Goal: Task Accomplishment & Management: Complete application form

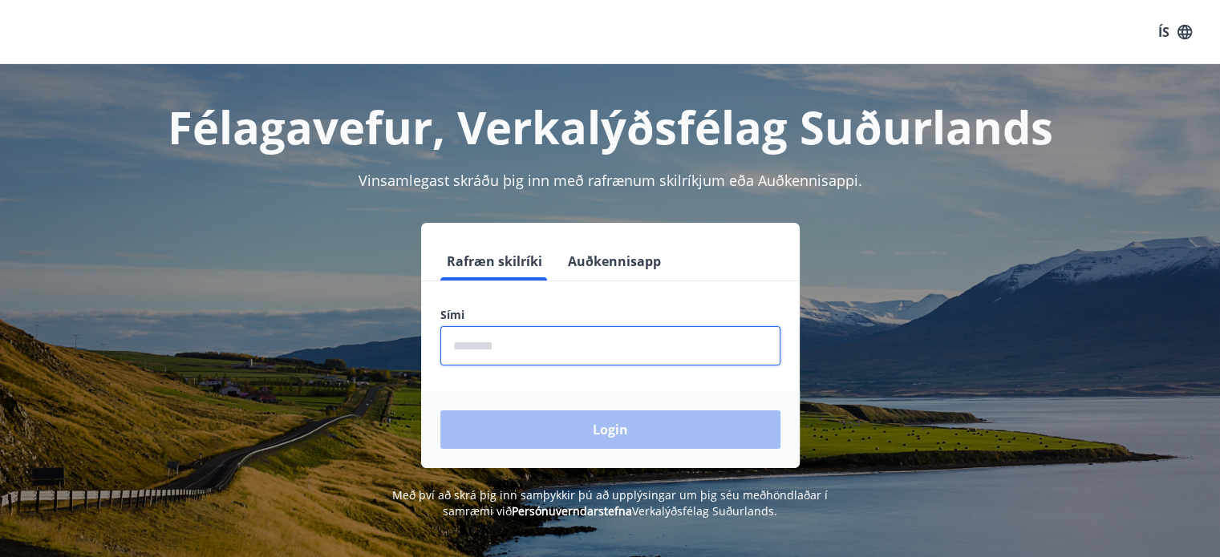
click at [671, 345] on input "phone" at bounding box center [610, 345] width 340 height 39
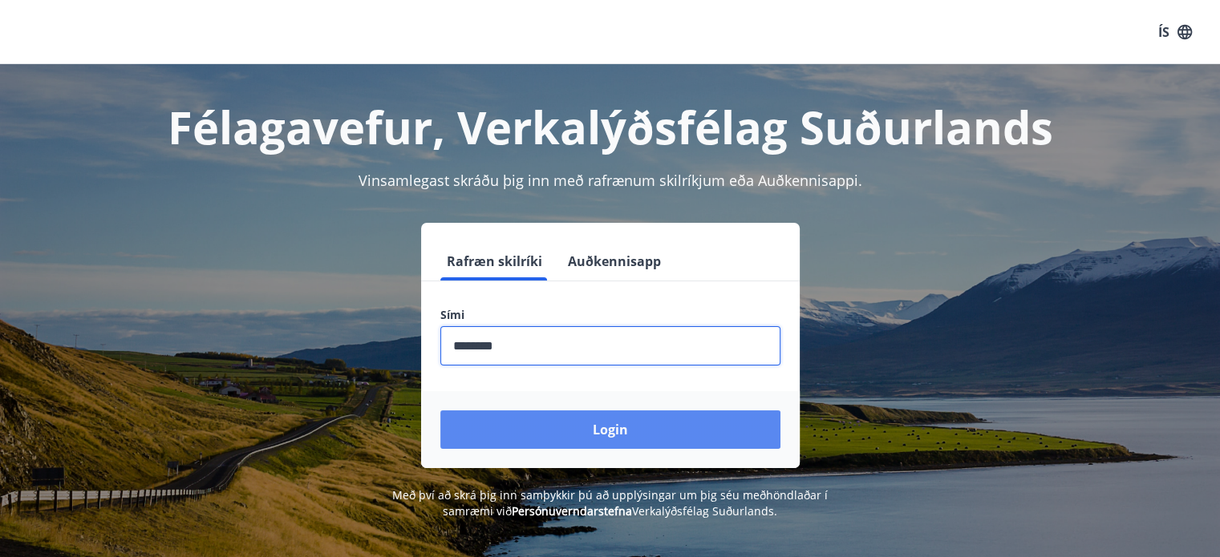
type input "********"
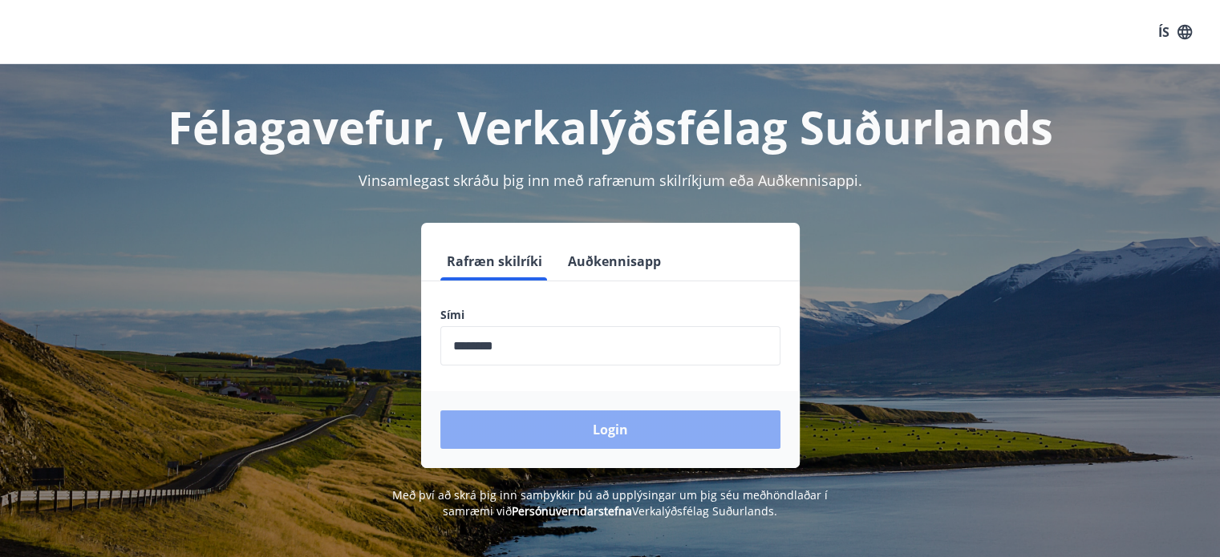
click at [660, 426] on button "Login" at bounding box center [610, 430] width 340 height 38
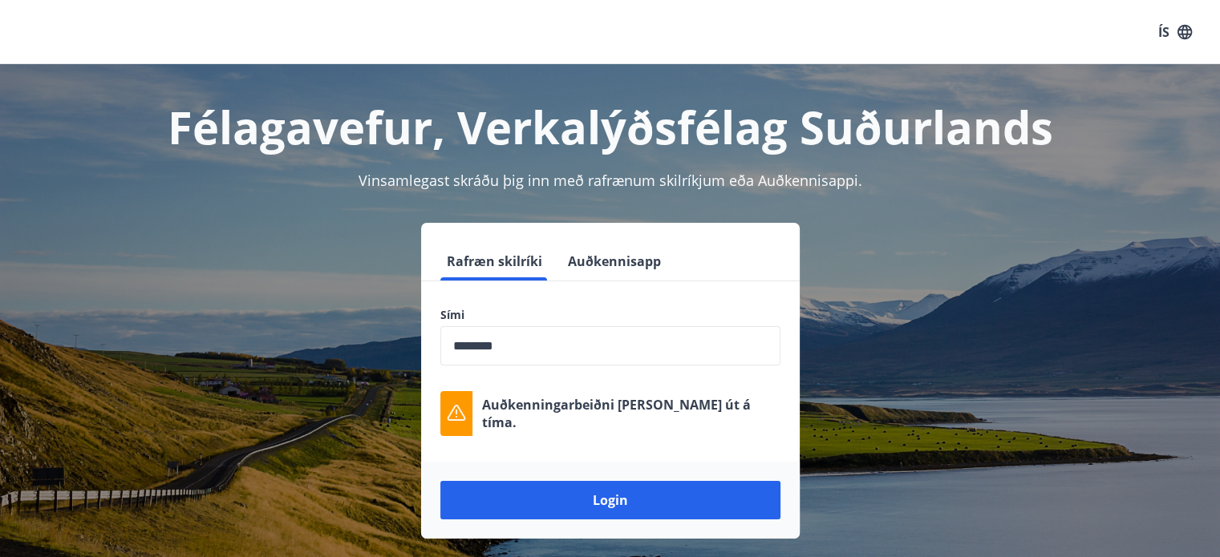
click at [1168, 29] on button "ÍS" at bounding box center [1174, 32] width 51 height 29
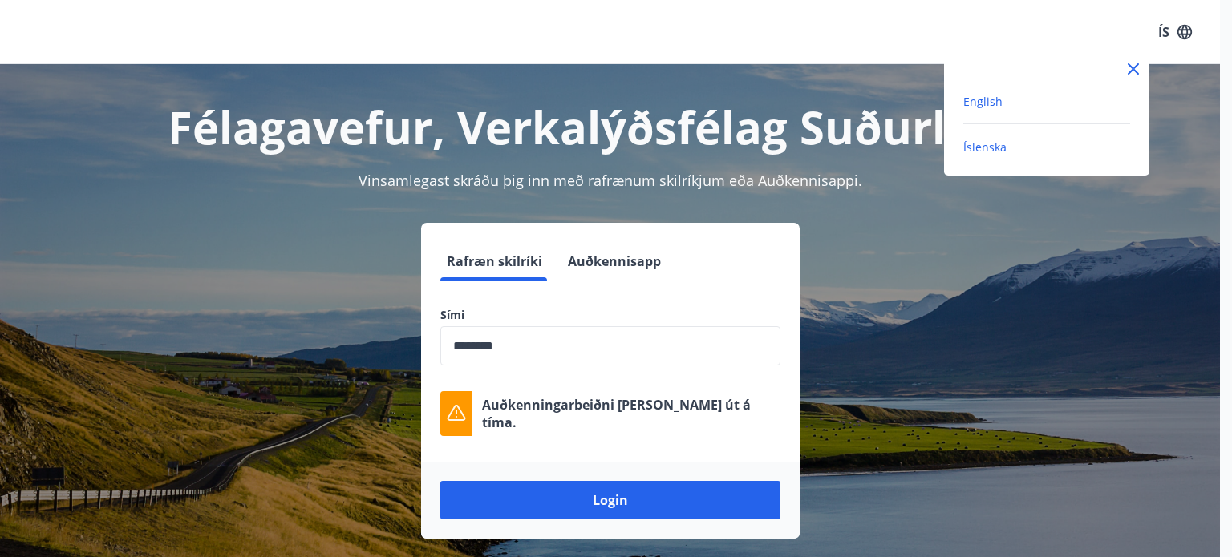
click at [988, 103] on span "English" at bounding box center [982, 101] width 39 height 15
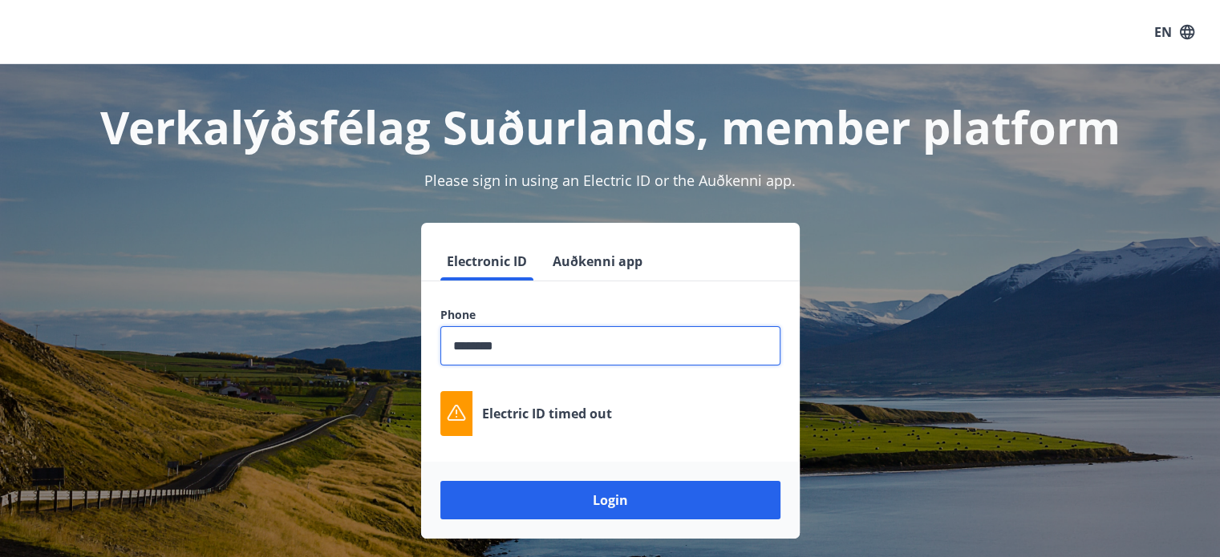
click at [548, 346] on input "phone" at bounding box center [610, 345] width 340 height 39
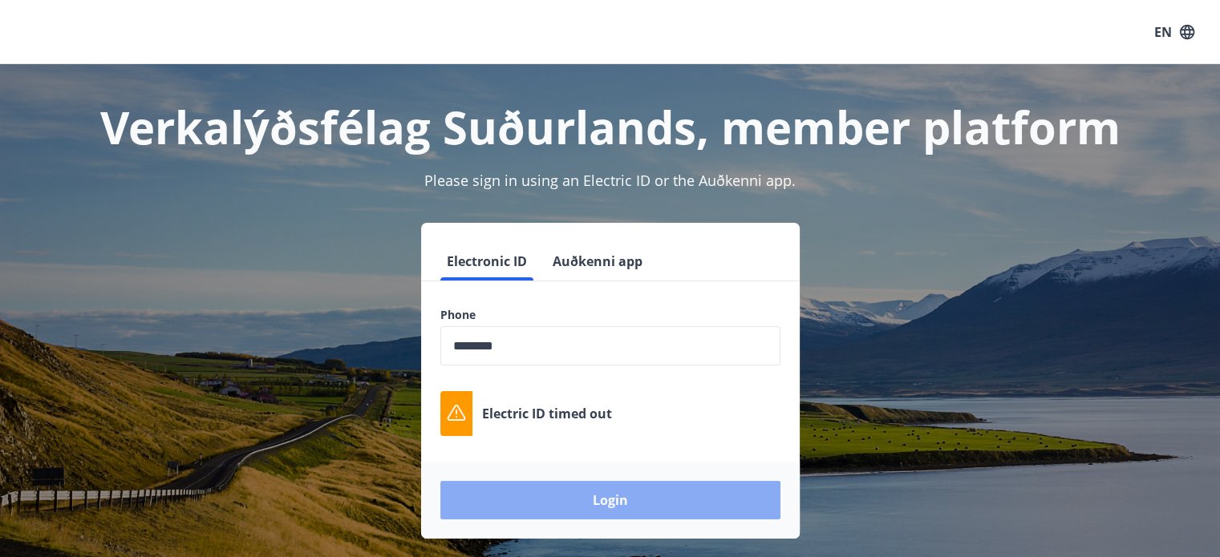
click at [624, 495] on button "Login" at bounding box center [610, 500] width 340 height 38
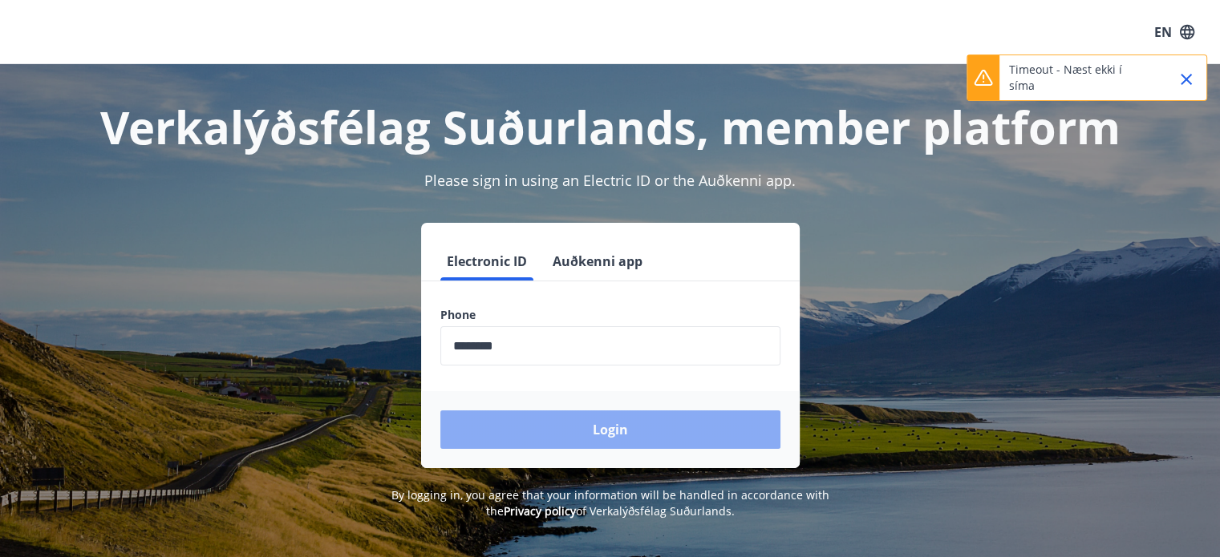
click at [617, 427] on button "Login" at bounding box center [610, 430] width 340 height 38
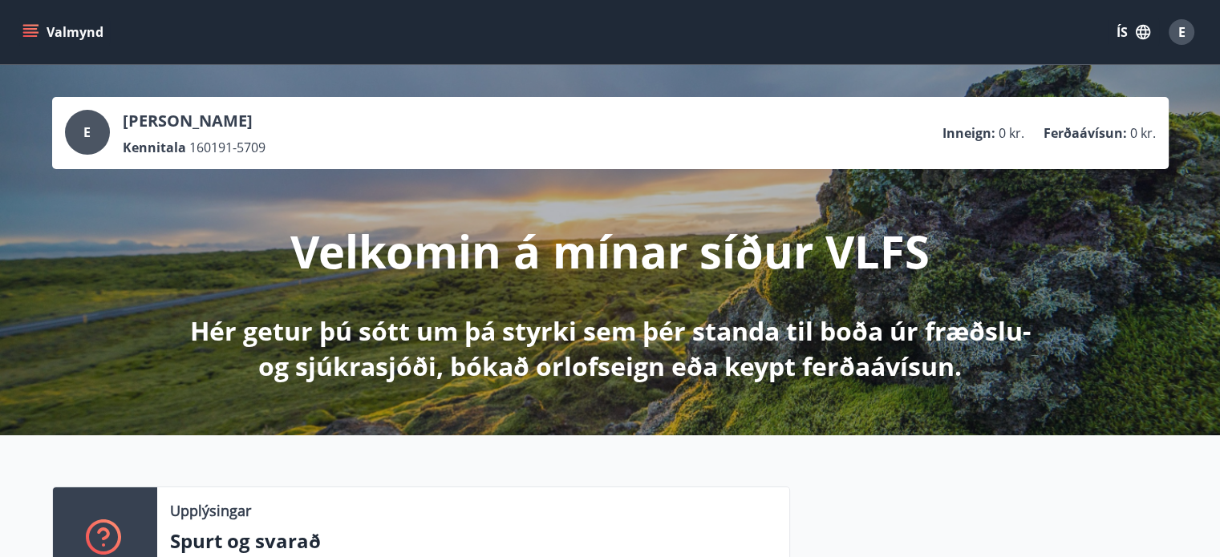
click at [32, 30] on icon "menu" at bounding box center [30, 32] width 16 height 16
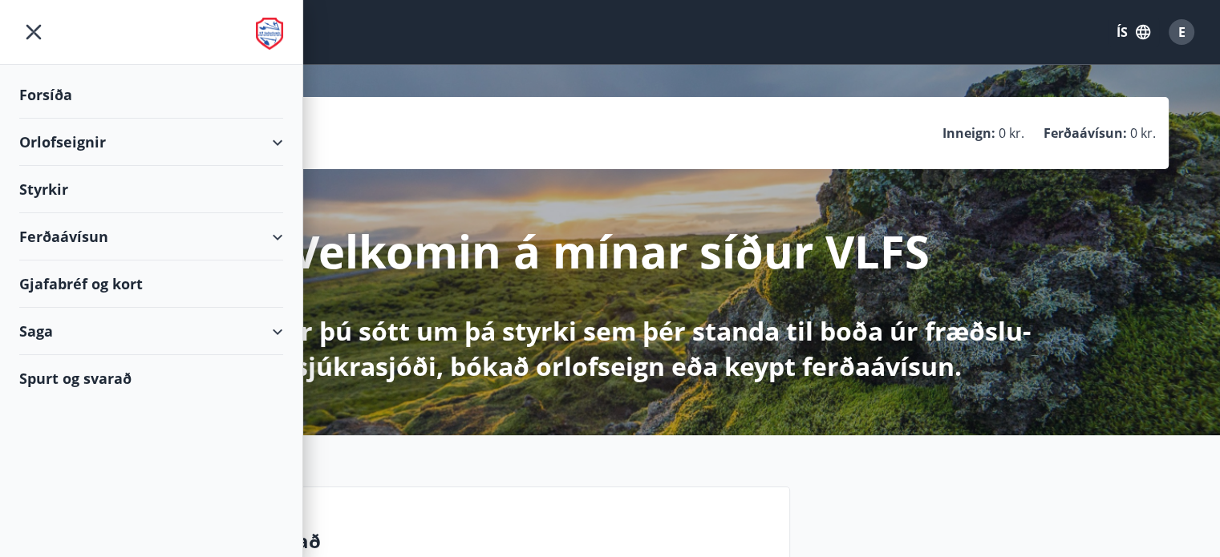
click at [44, 192] on div "Styrkir" at bounding box center [151, 189] width 264 height 47
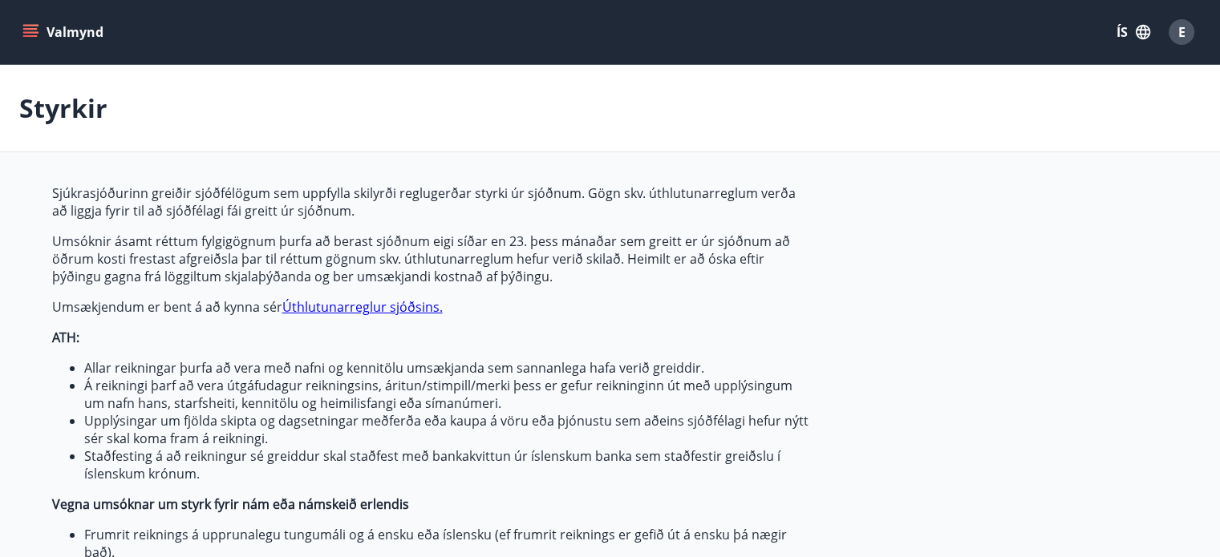
type input "***"
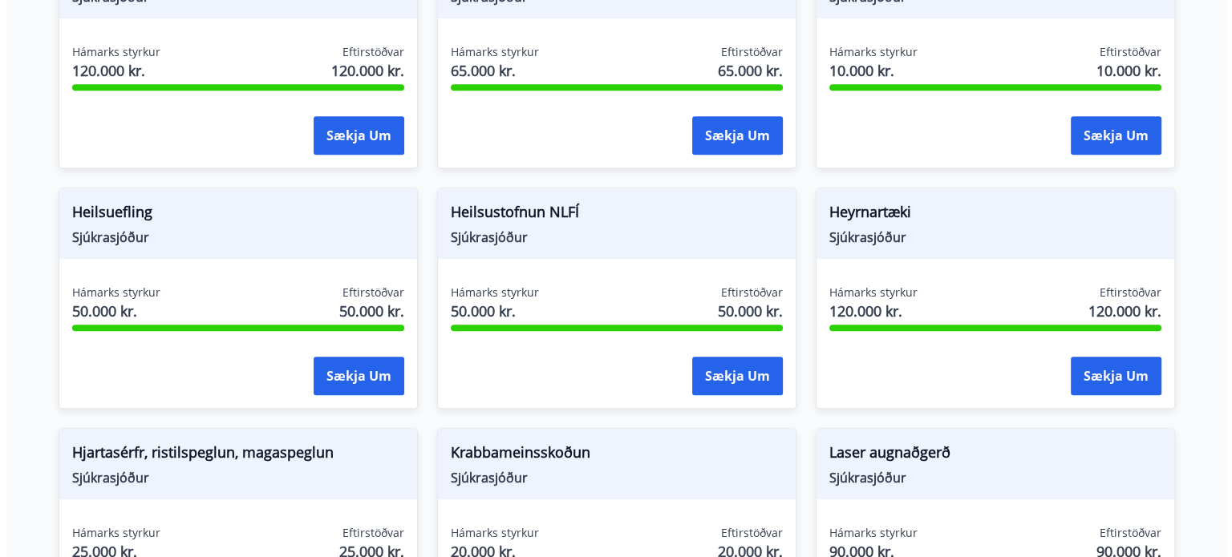
scroll to position [889, 0]
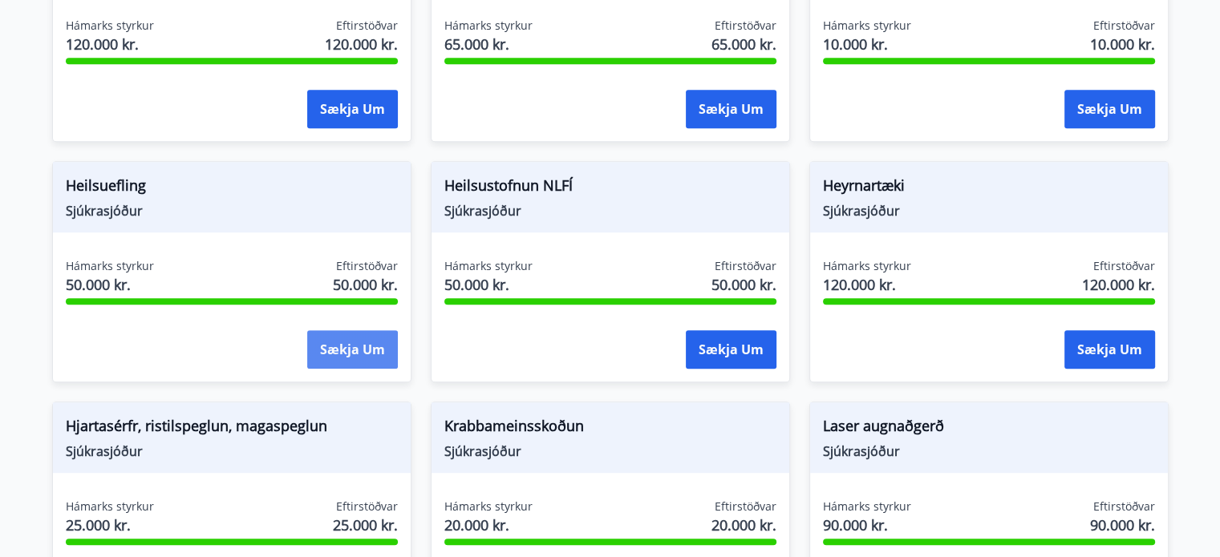
click at [366, 351] on button "Sækja um" at bounding box center [352, 349] width 91 height 38
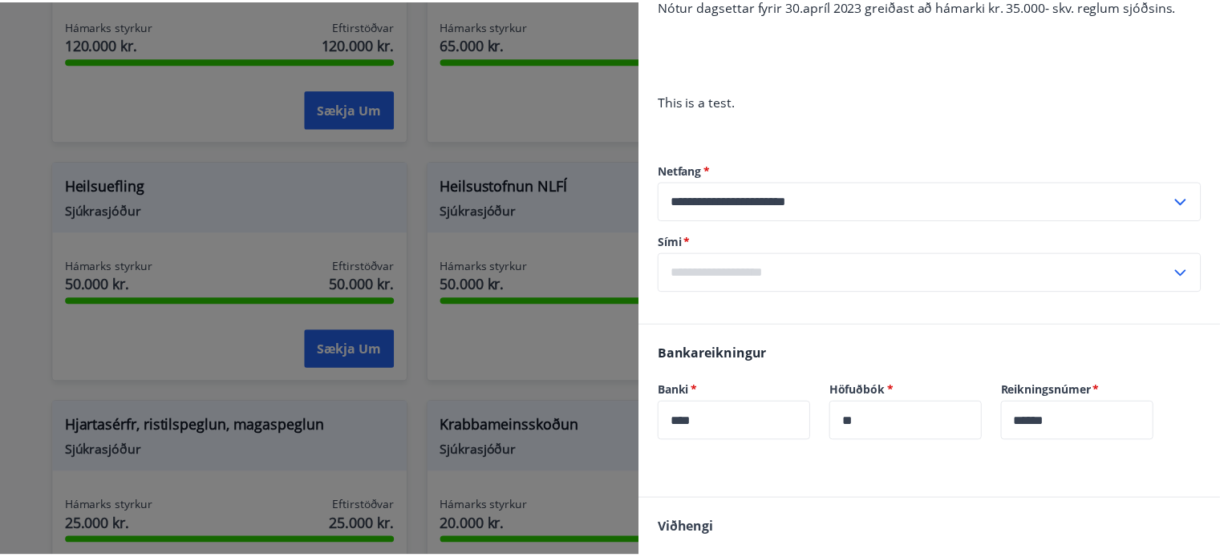
scroll to position [0, 0]
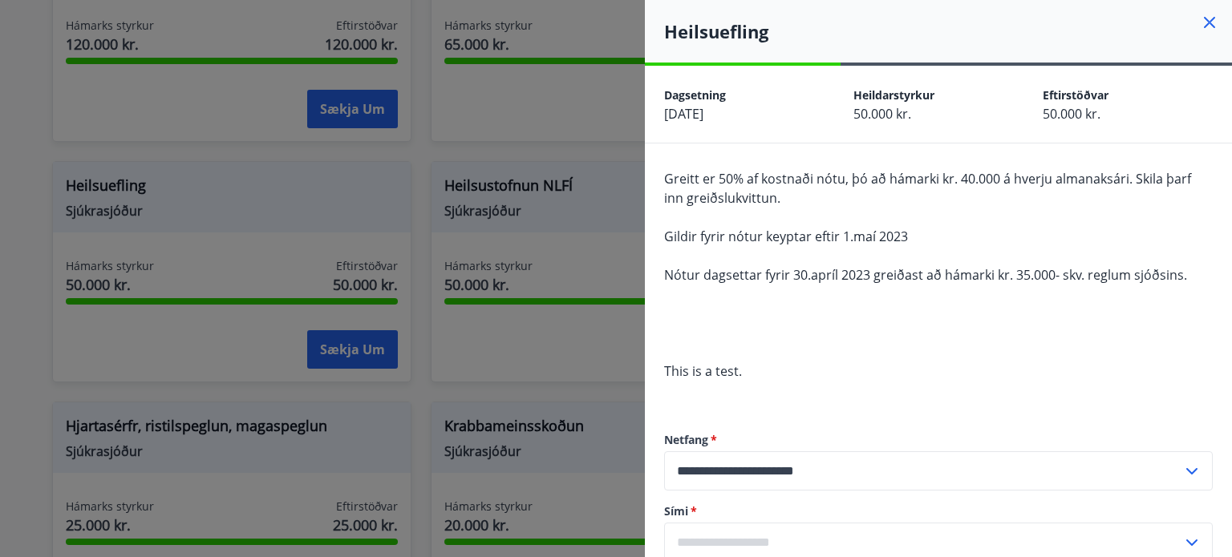
click at [1204, 25] on icon at bounding box center [1209, 22] width 11 height 11
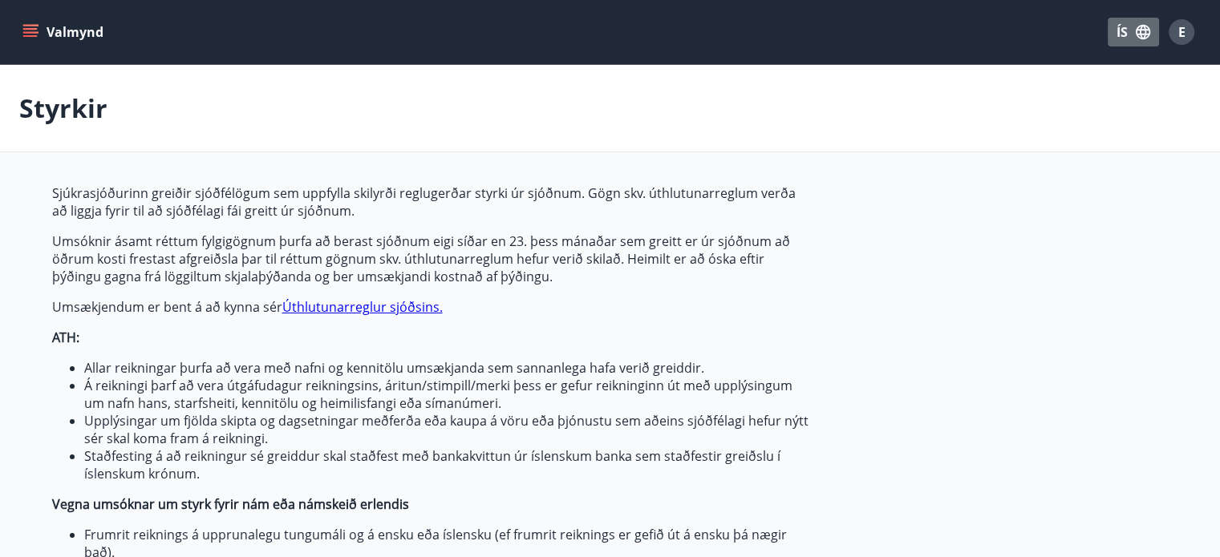
click at [1142, 29] on icon "button" at bounding box center [1143, 32] width 14 height 14
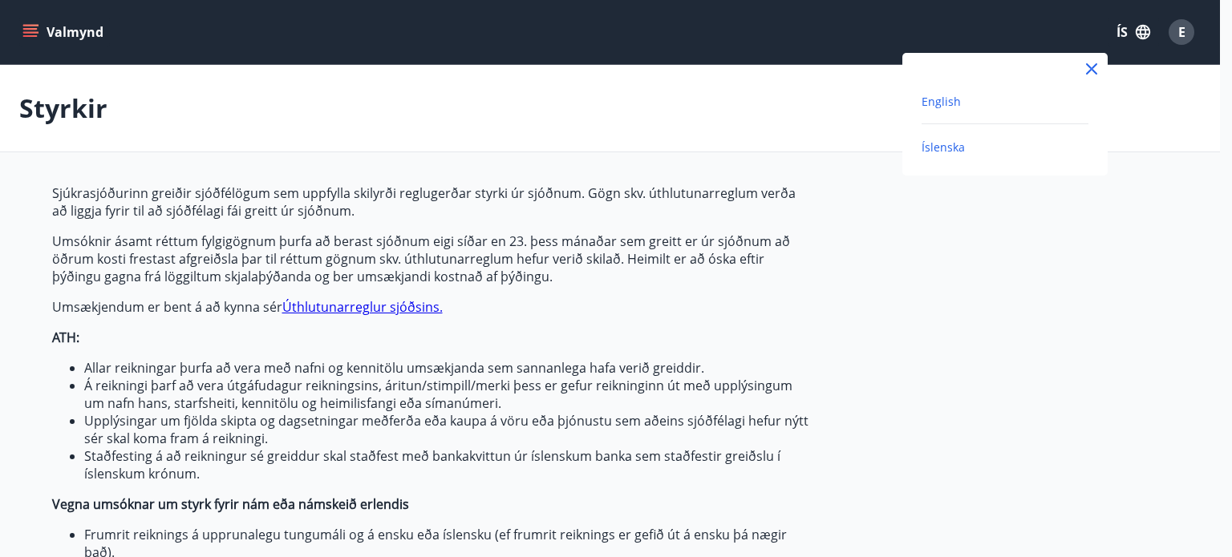
click at [950, 104] on span "English" at bounding box center [941, 101] width 39 height 15
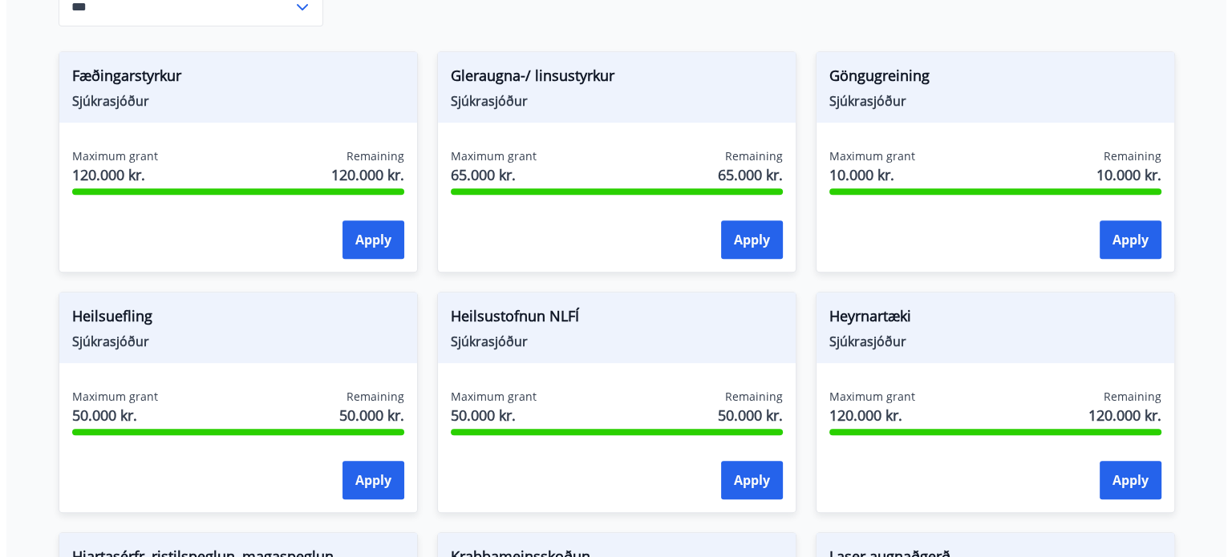
scroll to position [739, 0]
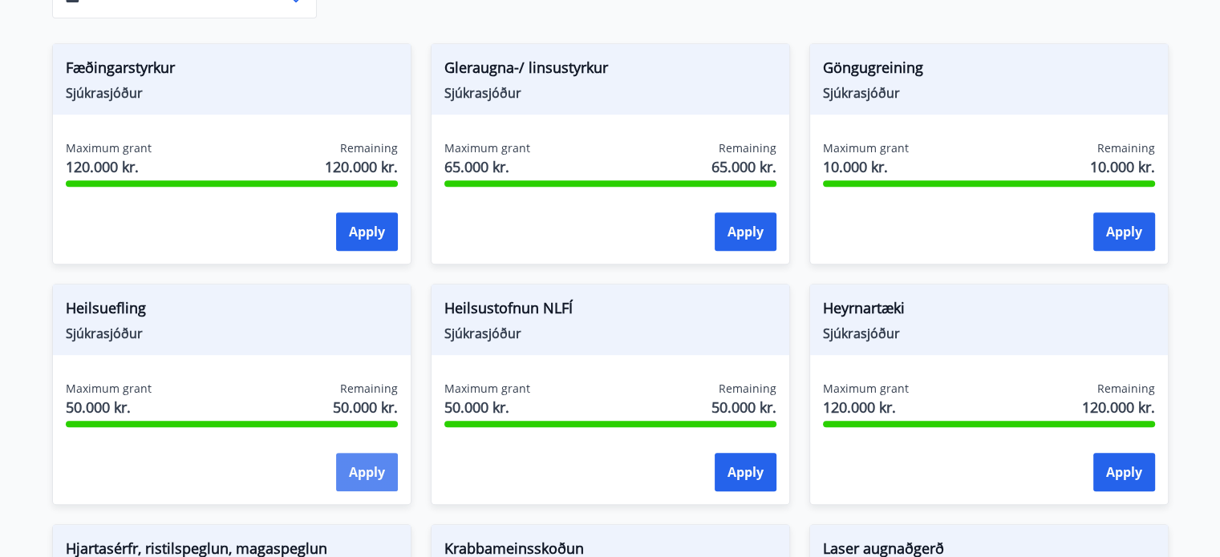
click at [366, 471] on button "Apply" at bounding box center [367, 472] width 62 height 38
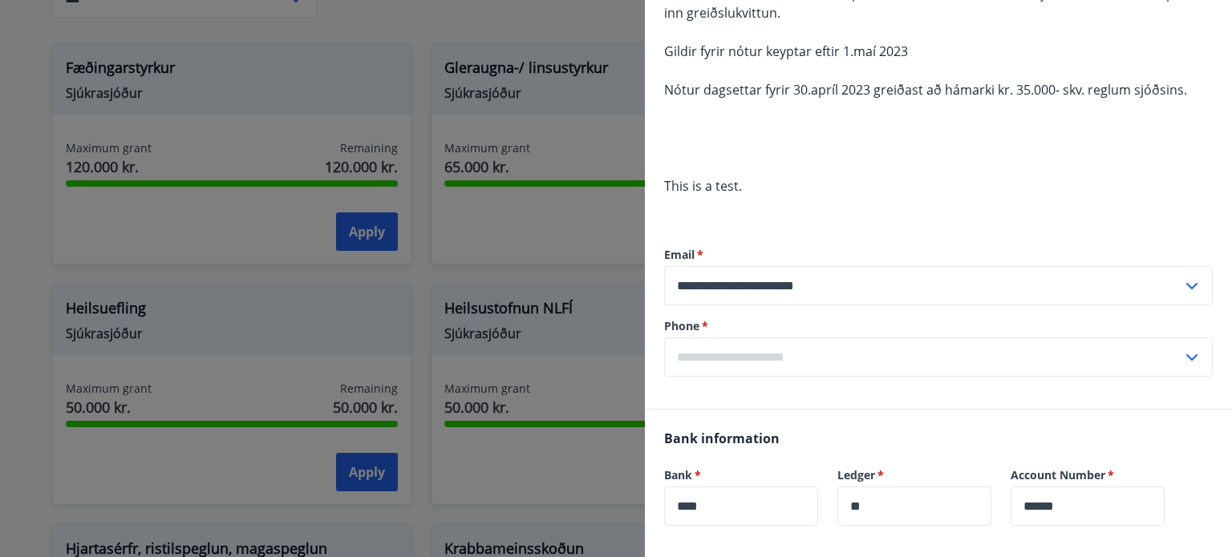
scroll to position [202, 0]
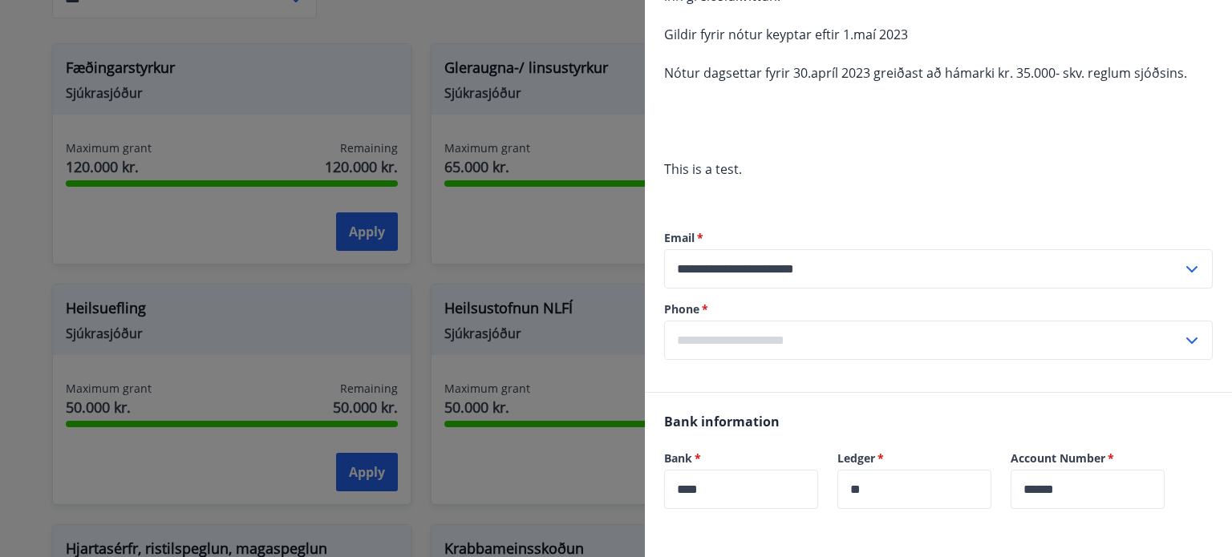
click at [808, 334] on input "text" at bounding box center [923, 340] width 518 height 39
click at [794, 342] on input "text" at bounding box center [923, 340] width 518 height 39
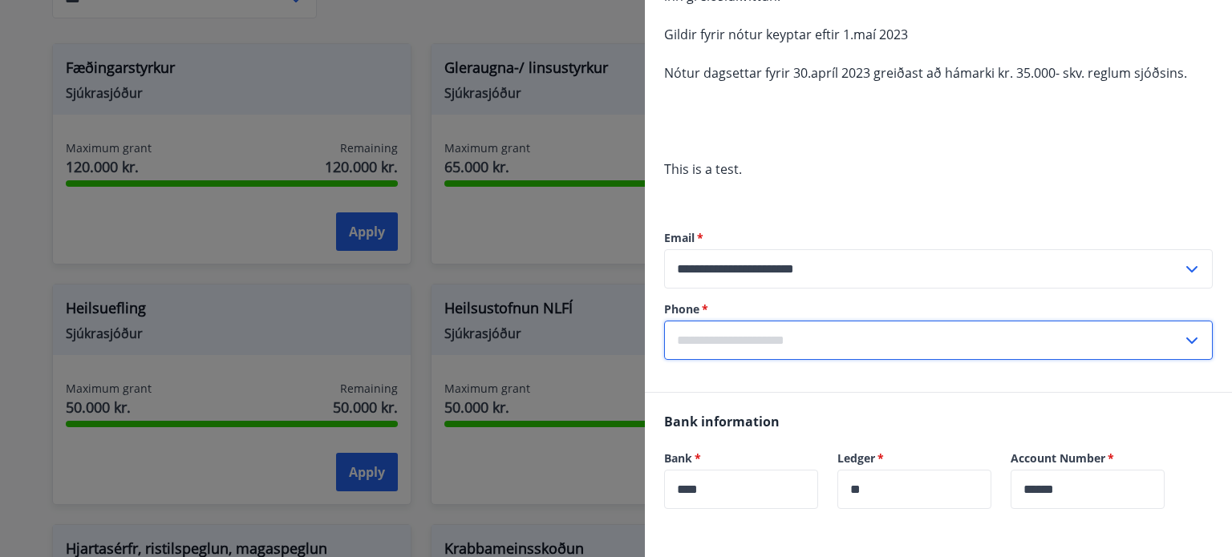
click at [794, 342] on input "text" at bounding box center [923, 340] width 518 height 39
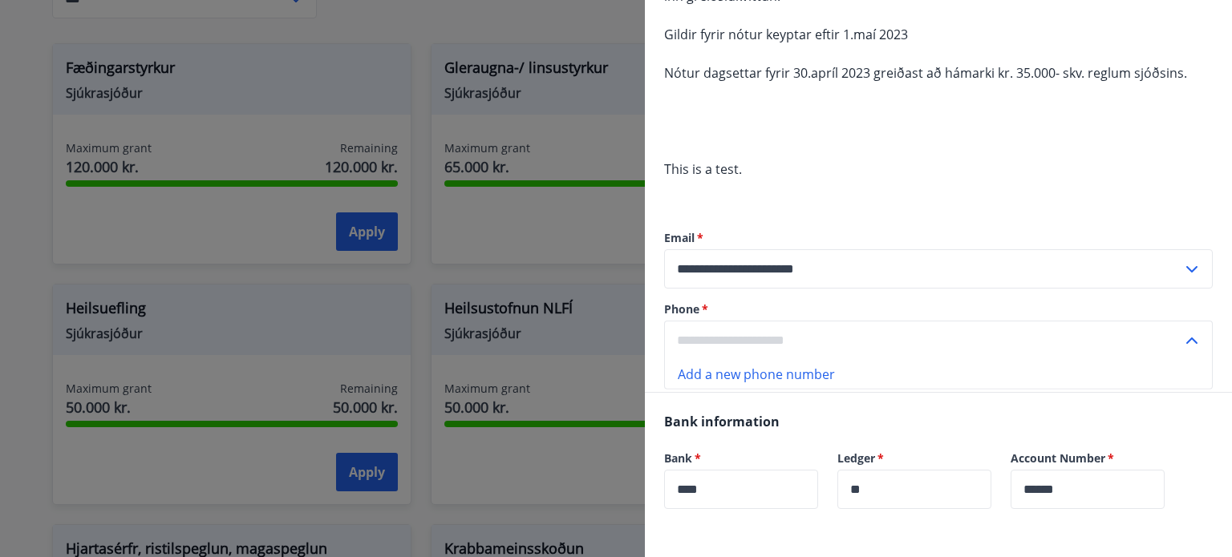
click at [786, 377] on li "Add a new phone number" at bounding box center [938, 374] width 547 height 29
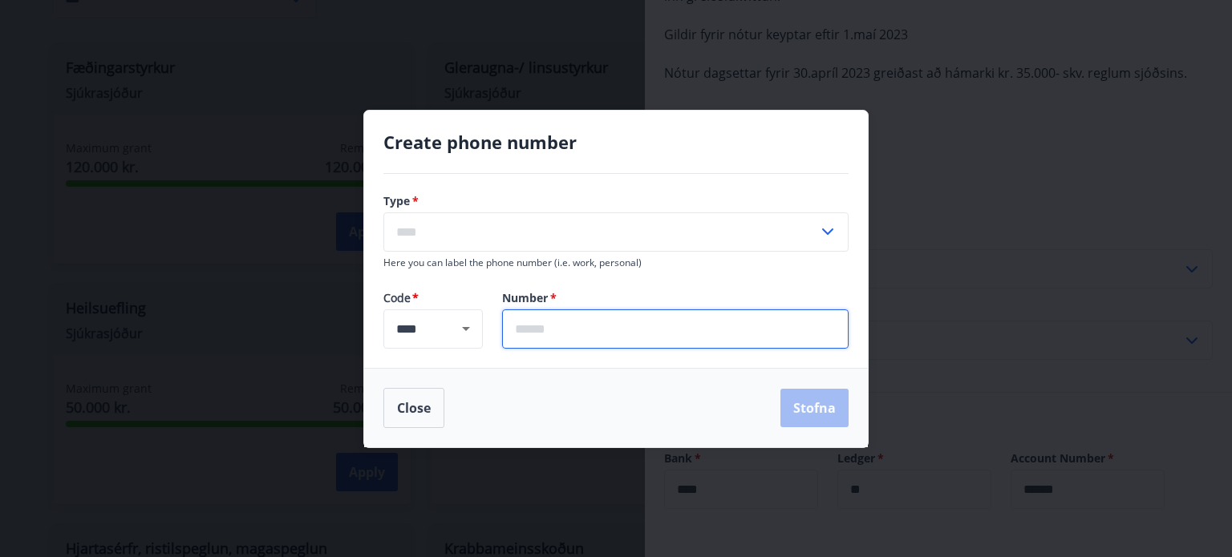
click at [600, 334] on input "text" at bounding box center [675, 329] width 346 height 39
type input "*******"
click at [829, 234] on icon at bounding box center [827, 231] width 19 height 19
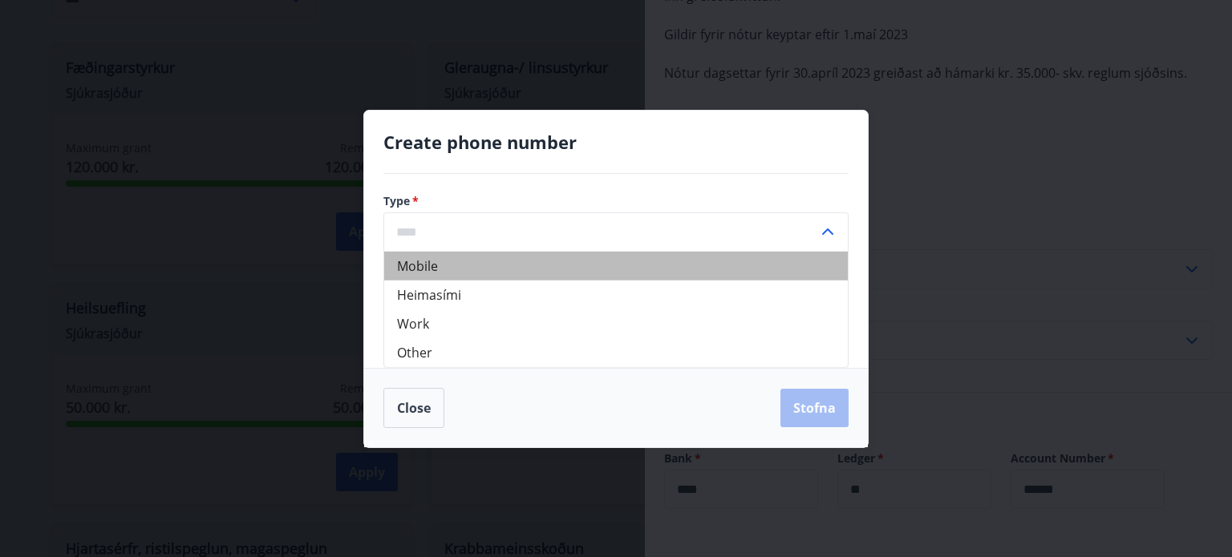
click at [412, 273] on li "Mobile" at bounding box center [616, 265] width 464 height 29
type input "******"
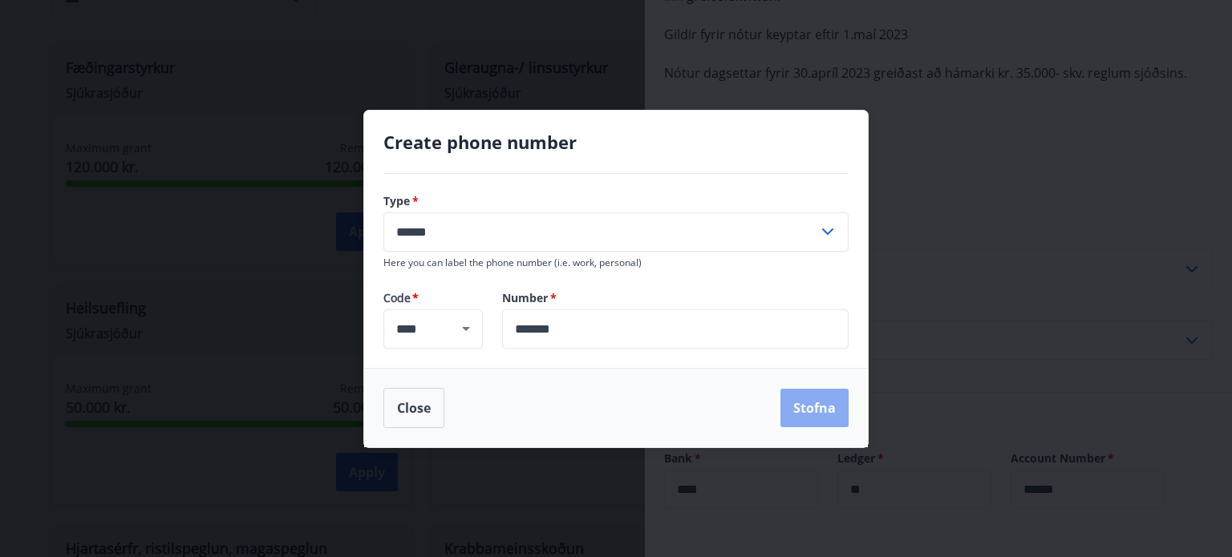
click at [813, 411] on button "Stofna" at bounding box center [814, 408] width 68 height 38
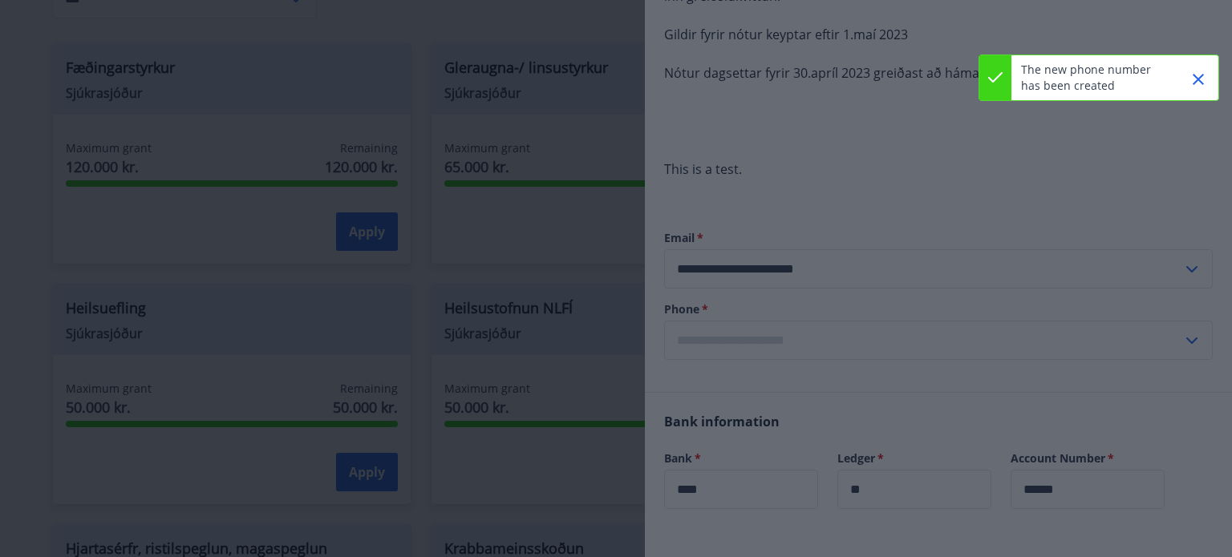
type input "**********"
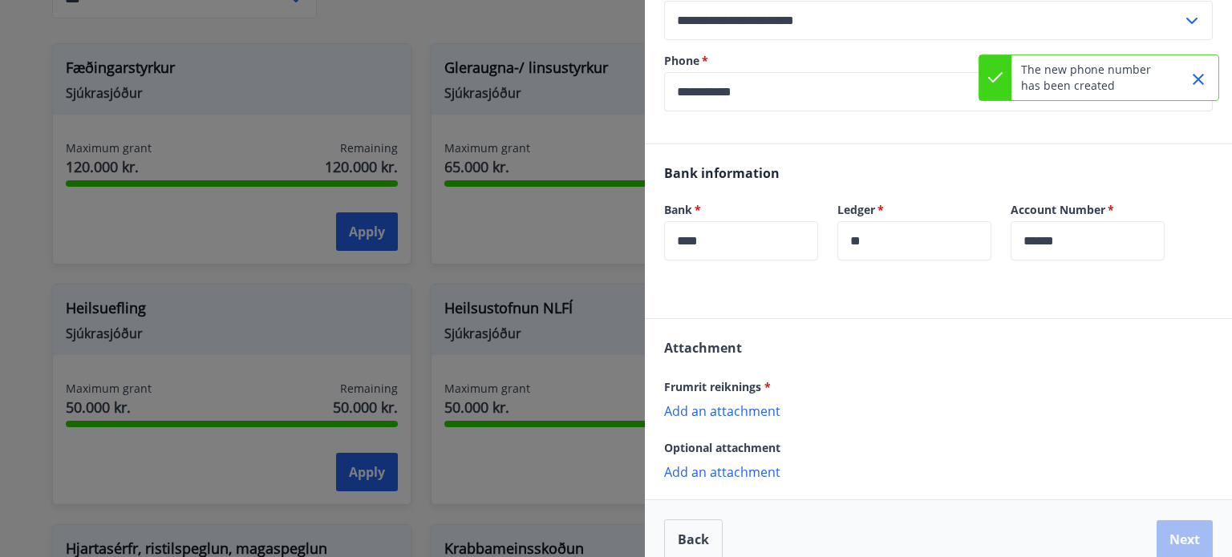
scroll to position [472, 0]
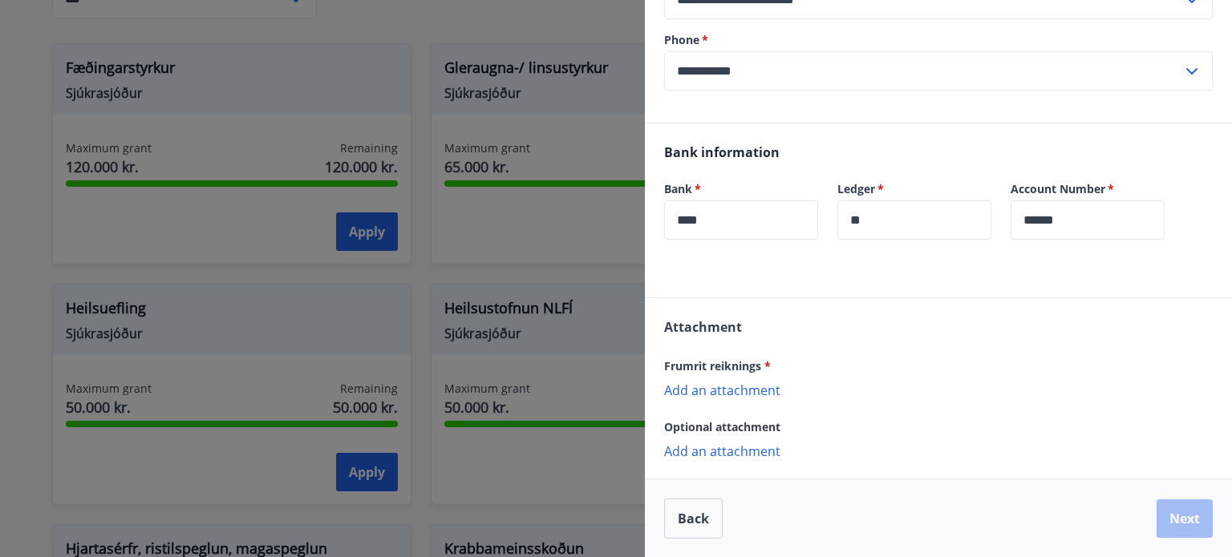
click at [752, 389] on p "Add an attachment" at bounding box center [938, 390] width 549 height 16
click at [756, 391] on p "Add an attachment" at bounding box center [938, 390] width 549 height 16
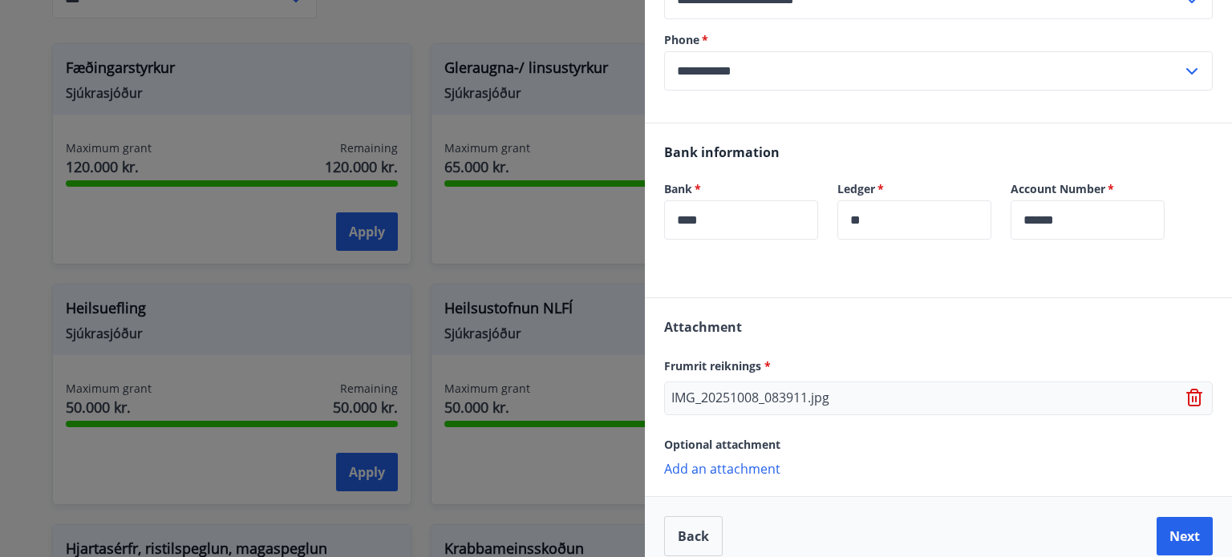
click at [735, 467] on p "Add an attachment" at bounding box center [938, 468] width 549 height 16
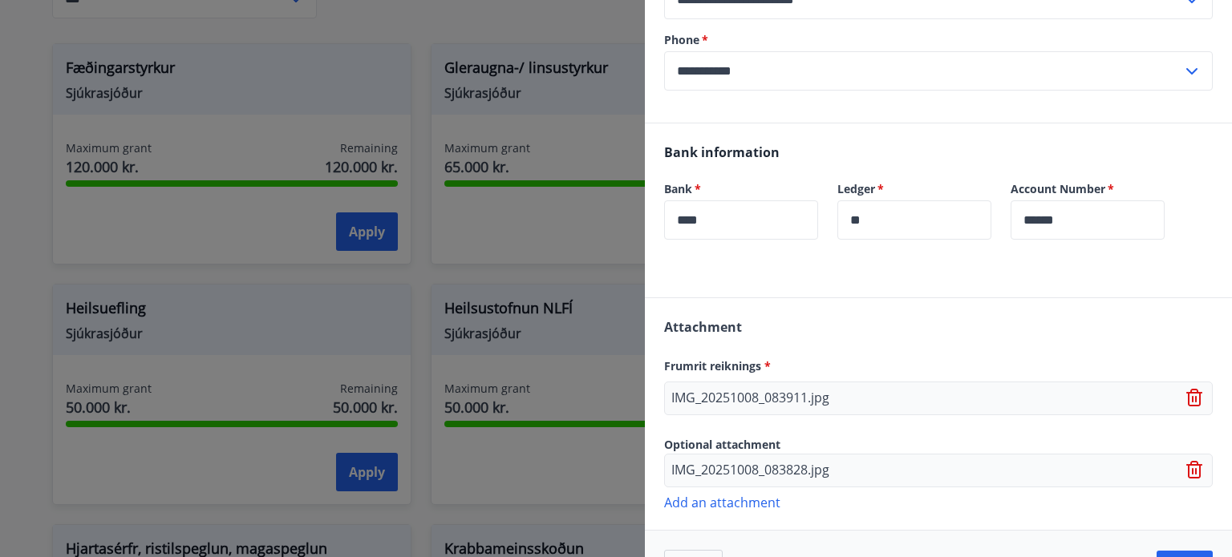
scroll to position [522, 0]
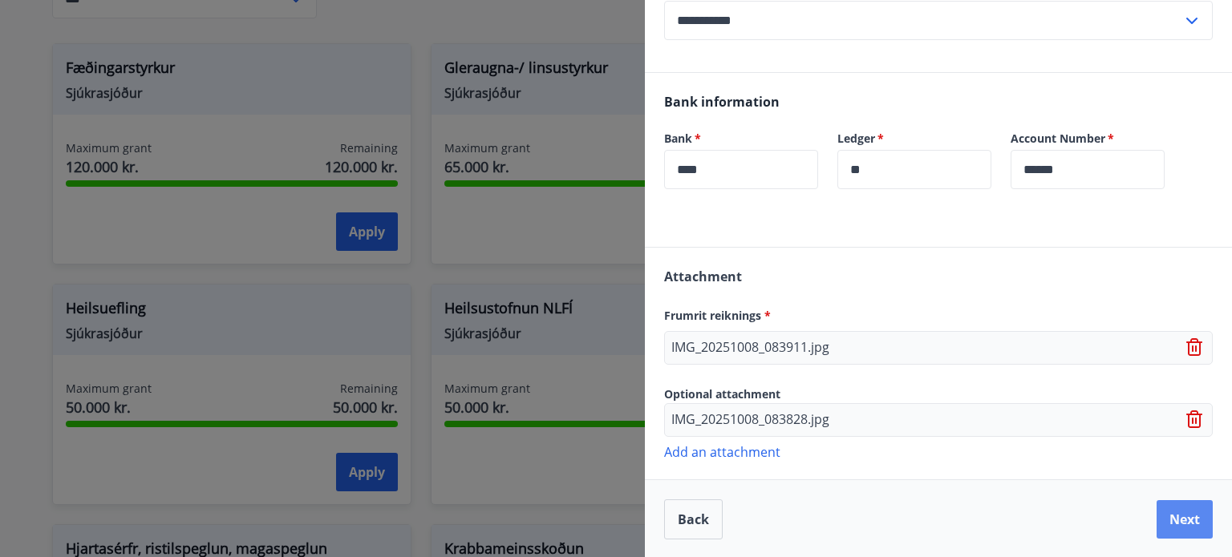
click at [1157, 515] on button "Next" at bounding box center [1185, 519] width 56 height 38
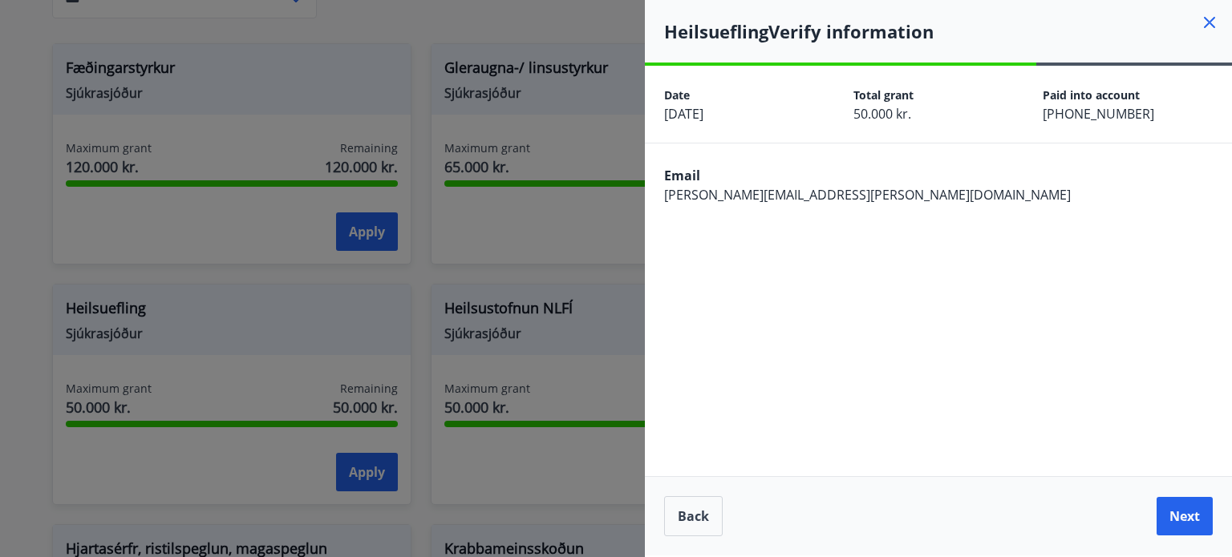
scroll to position [0, 0]
click at [1166, 518] on button "Next" at bounding box center [1185, 516] width 56 height 38
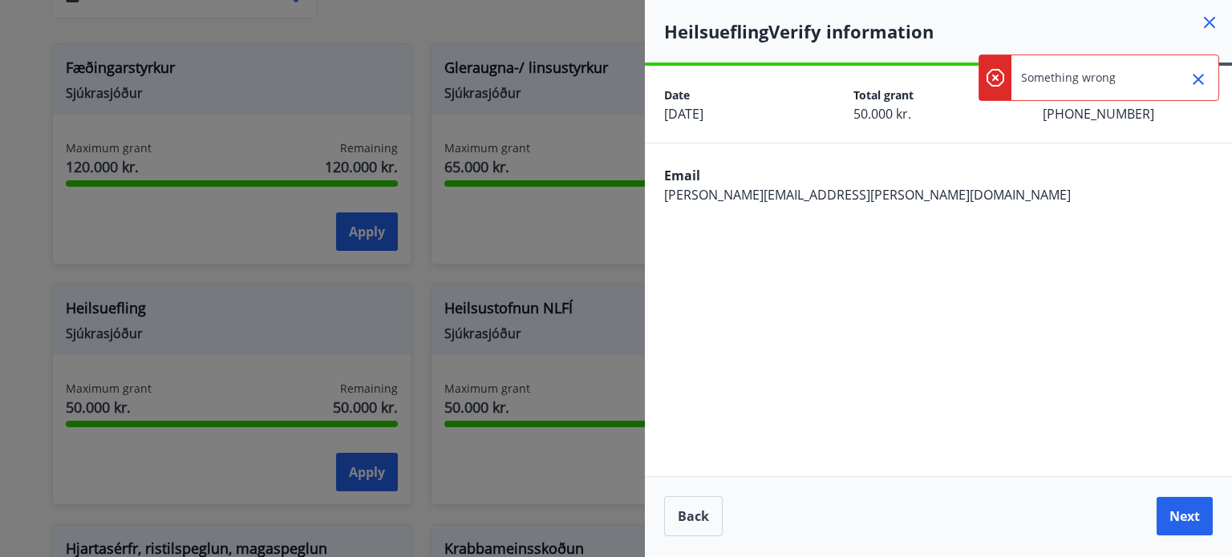
click at [1052, 80] on p "Something wrong" at bounding box center [1068, 78] width 95 height 16
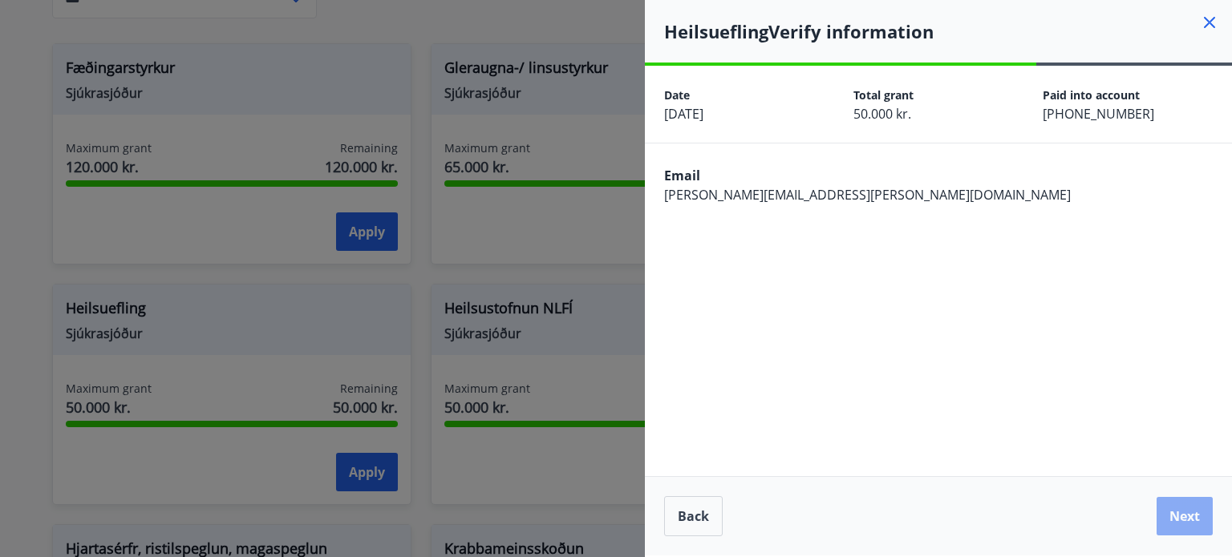
click at [1175, 521] on button "Next" at bounding box center [1185, 516] width 56 height 38
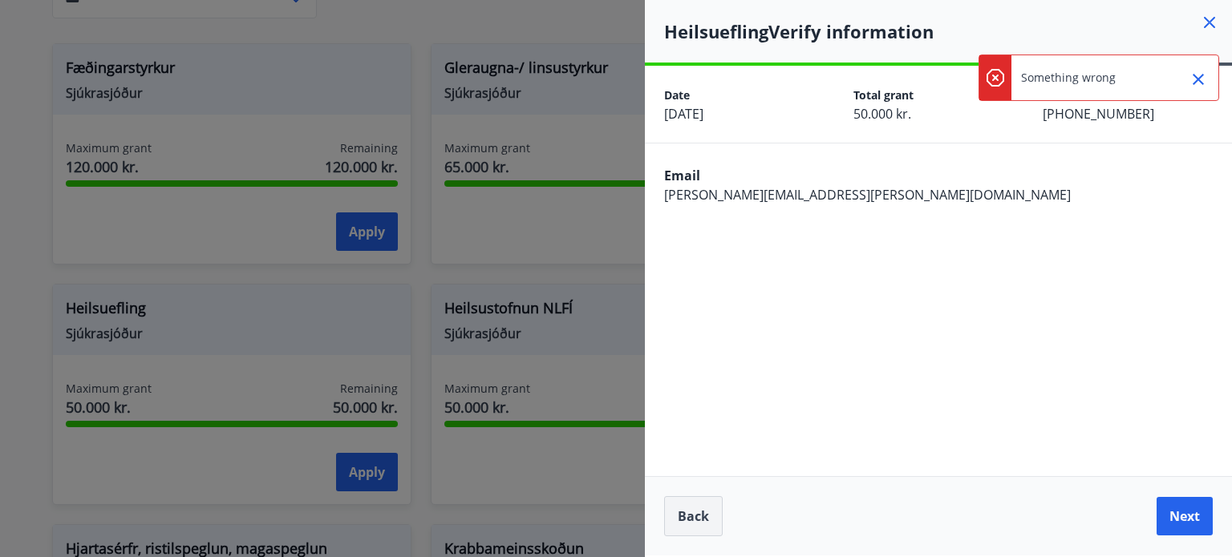
click at [705, 509] on button "Back" at bounding box center [693, 516] width 59 height 40
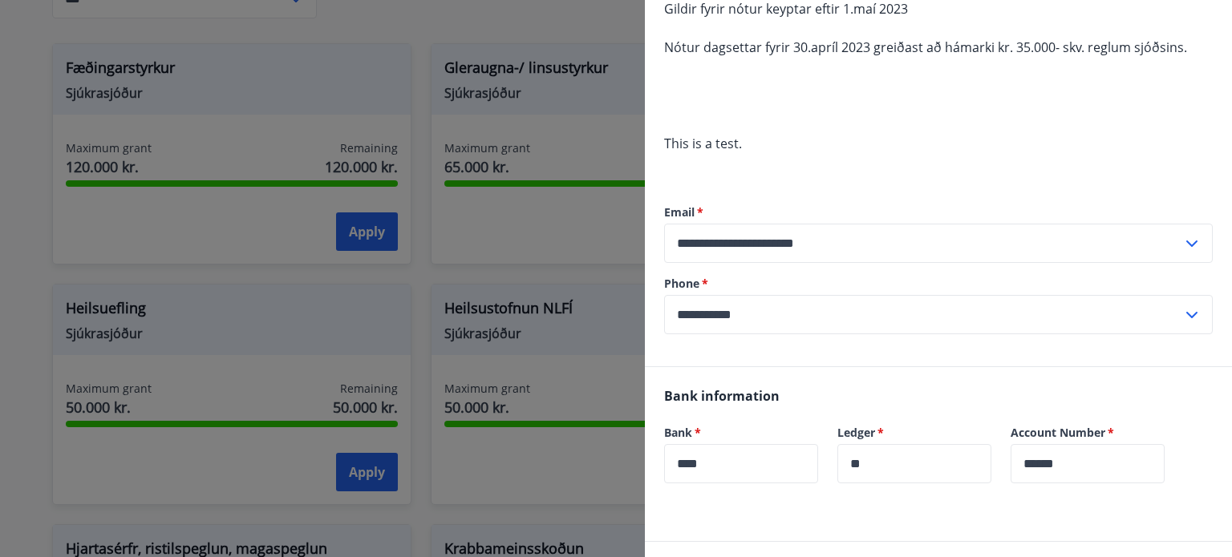
scroll to position [227, 0]
click at [741, 463] on input "****" at bounding box center [741, 464] width 154 height 39
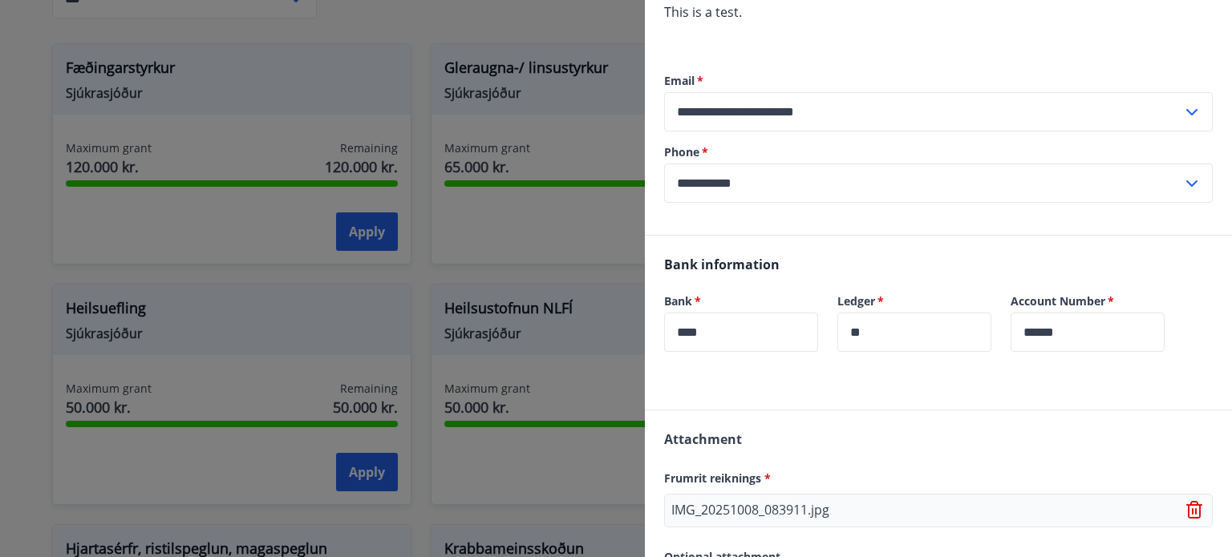
scroll to position [522, 0]
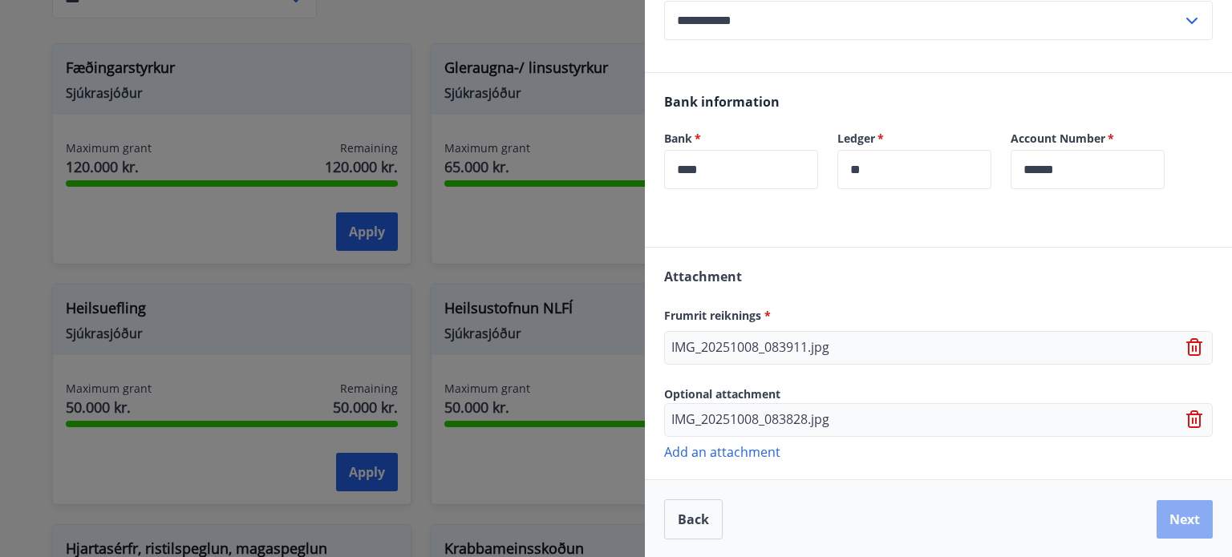
click at [1176, 519] on button "Next" at bounding box center [1185, 519] width 56 height 38
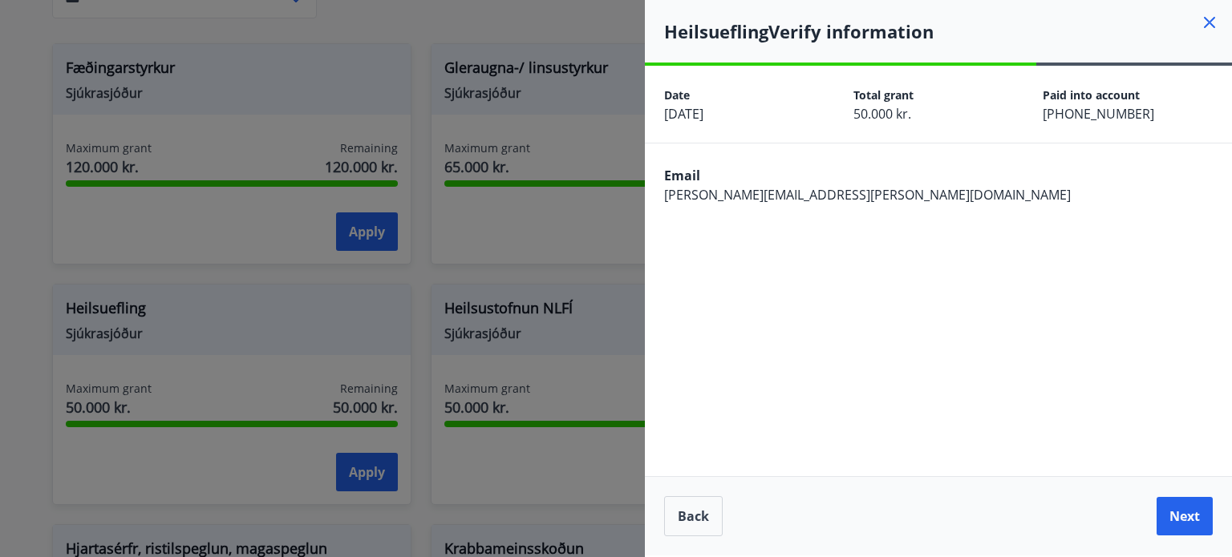
click at [1176, 519] on button "Next" at bounding box center [1185, 516] width 56 height 38
click at [687, 519] on button "Back" at bounding box center [693, 516] width 59 height 40
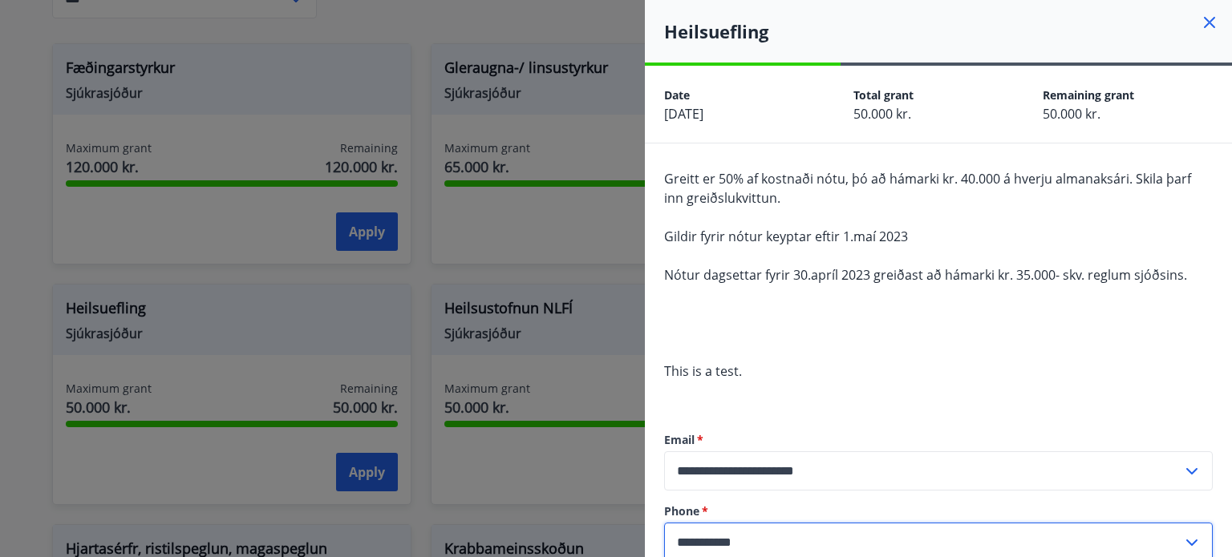
click at [776, 545] on input "**********" at bounding box center [923, 542] width 518 height 39
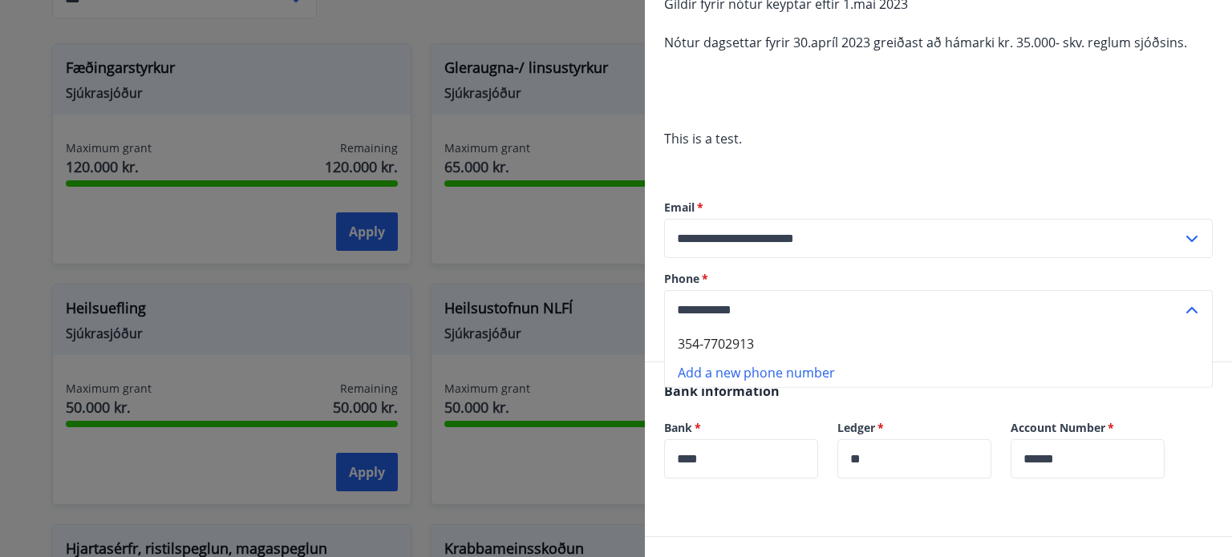
scroll to position [241, 0]
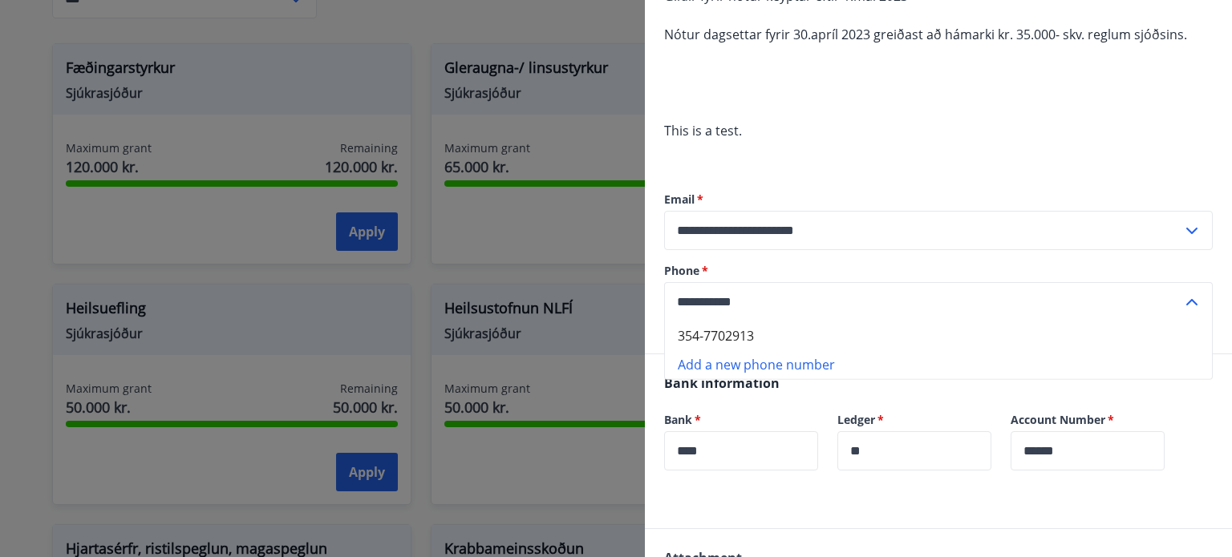
click at [869, 301] on input "**********" at bounding box center [923, 301] width 518 height 39
click at [1182, 228] on icon at bounding box center [1191, 230] width 19 height 19
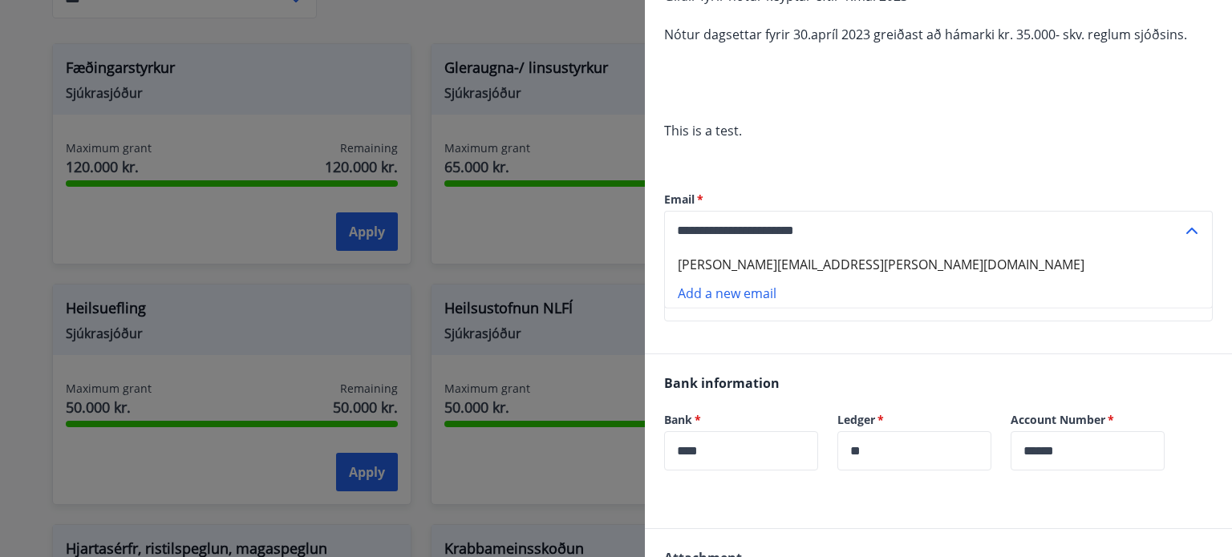
click at [736, 260] on li "[PERSON_NAME][EMAIL_ADDRESS][PERSON_NAME][DOMAIN_NAME]" at bounding box center [938, 264] width 547 height 29
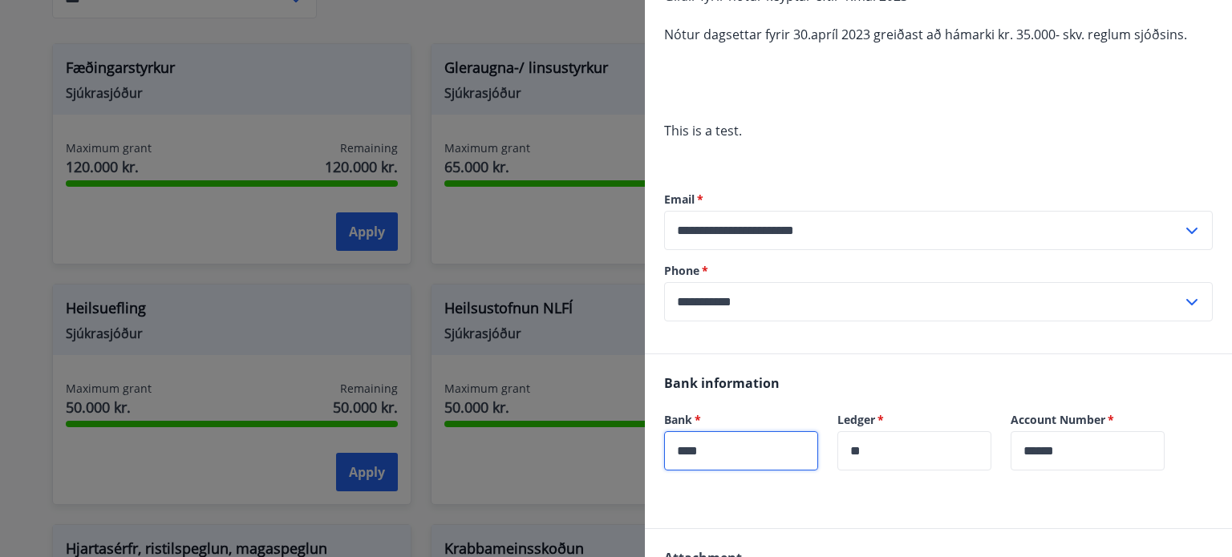
click at [804, 448] on input "****" at bounding box center [741, 451] width 154 height 39
type input "*"
type input "****"
click at [895, 448] on input "**" at bounding box center [914, 451] width 154 height 39
type input "*"
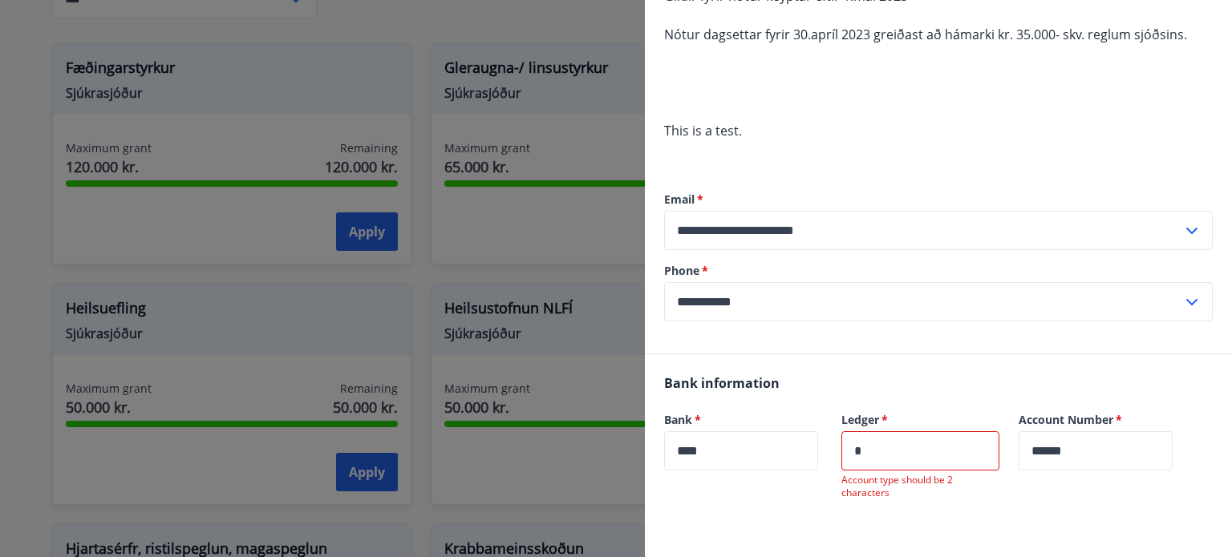
type input "**"
click at [1108, 454] on input "******" at bounding box center [1088, 451] width 154 height 39
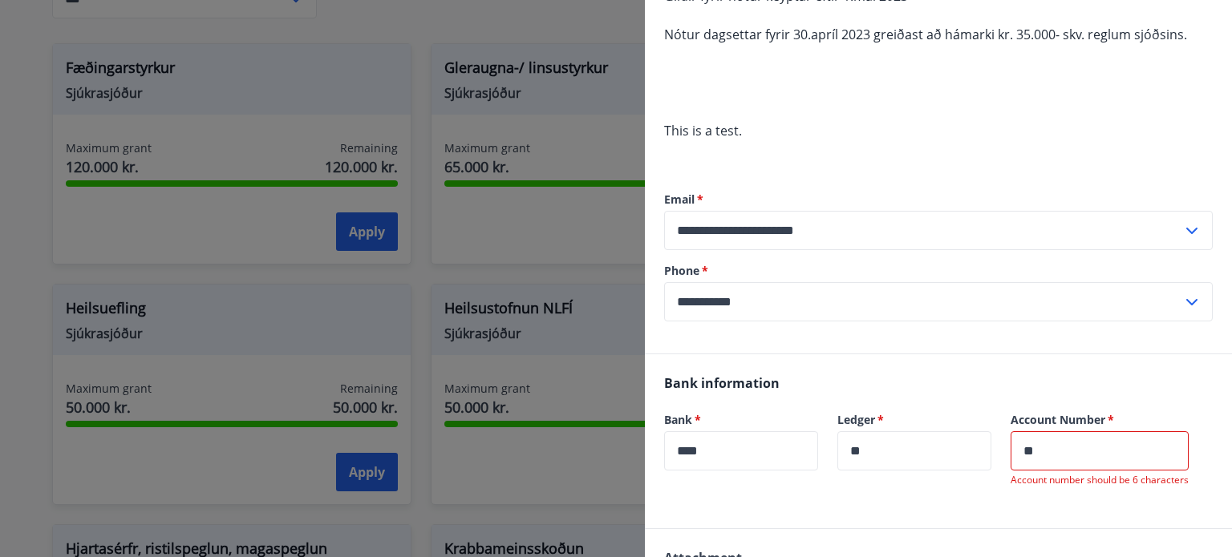
type input "*"
type input "******"
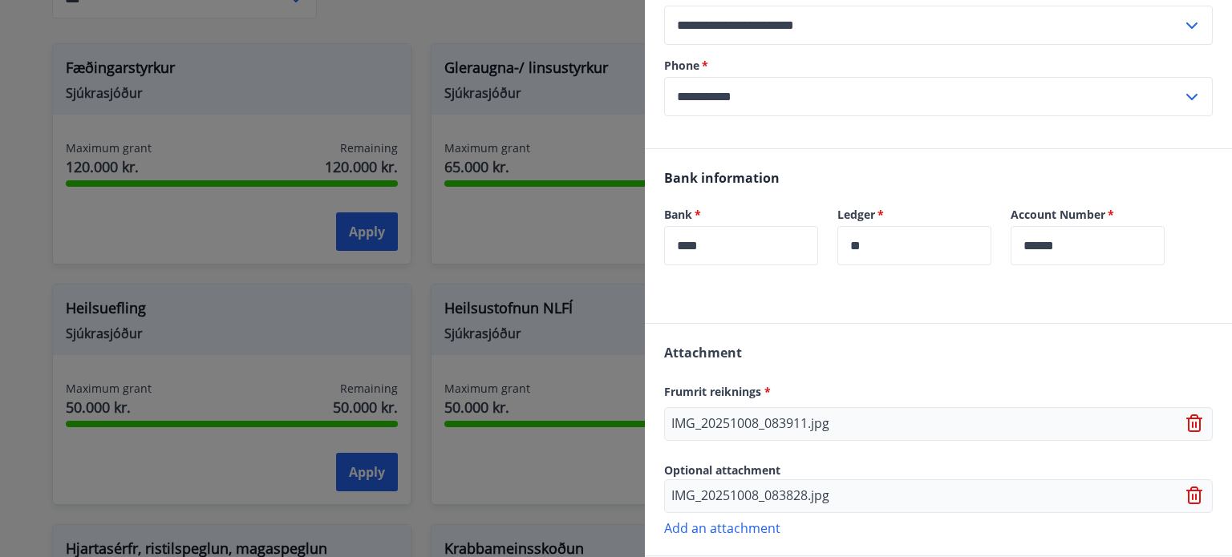
scroll to position [522, 0]
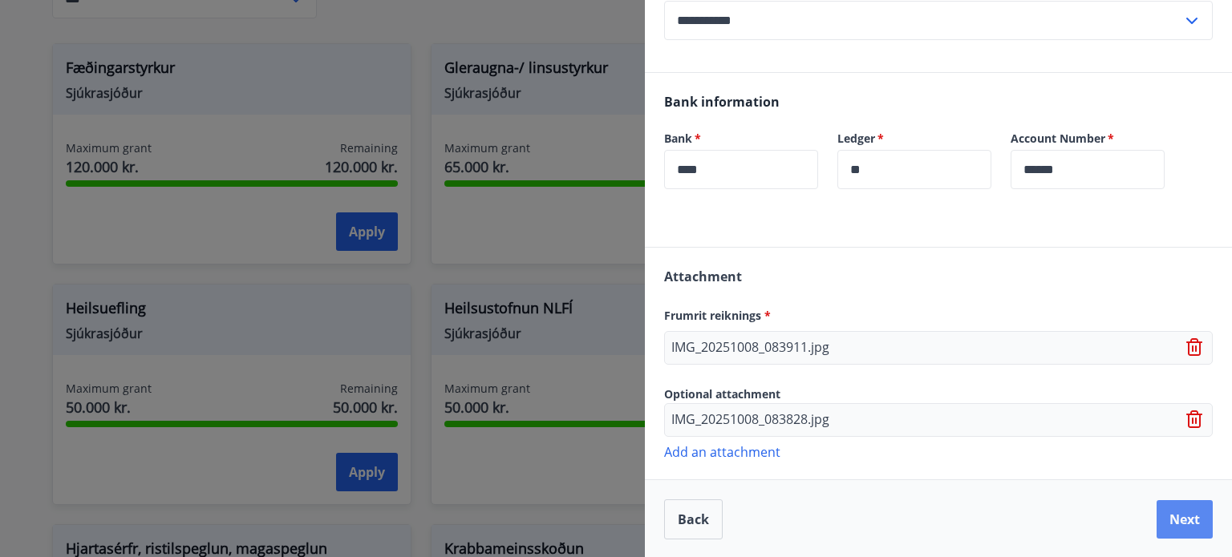
click at [1159, 519] on button "Next" at bounding box center [1185, 519] width 56 height 38
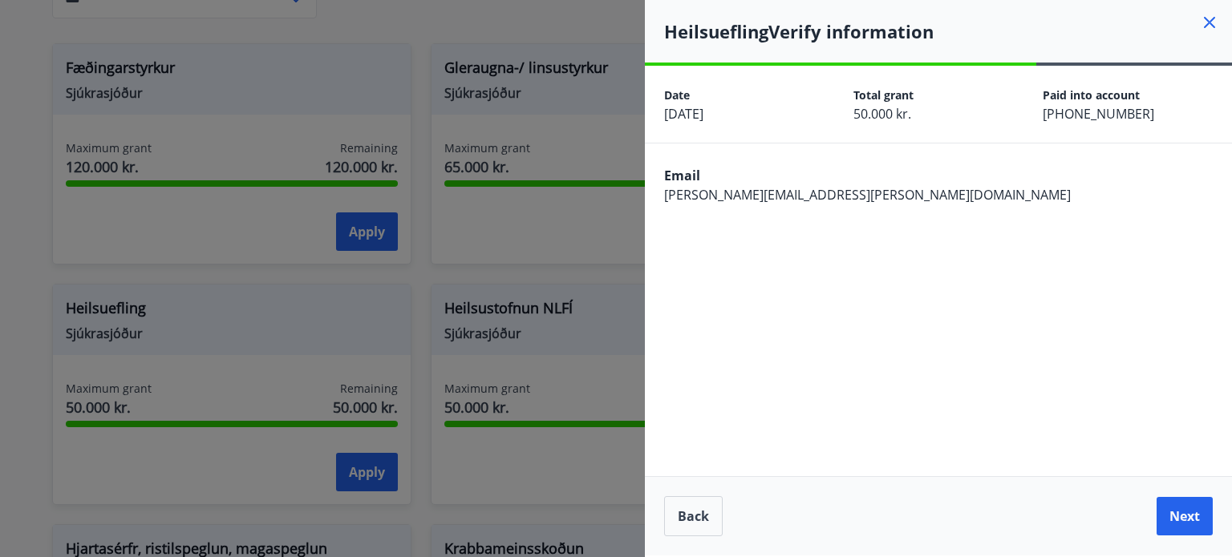
scroll to position [0, 0]
click at [1172, 519] on button "Next" at bounding box center [1185, 516] width 56 height 38
click at [670, 525] on button "Back" at bounding box center [693, 516] width 59 height 40
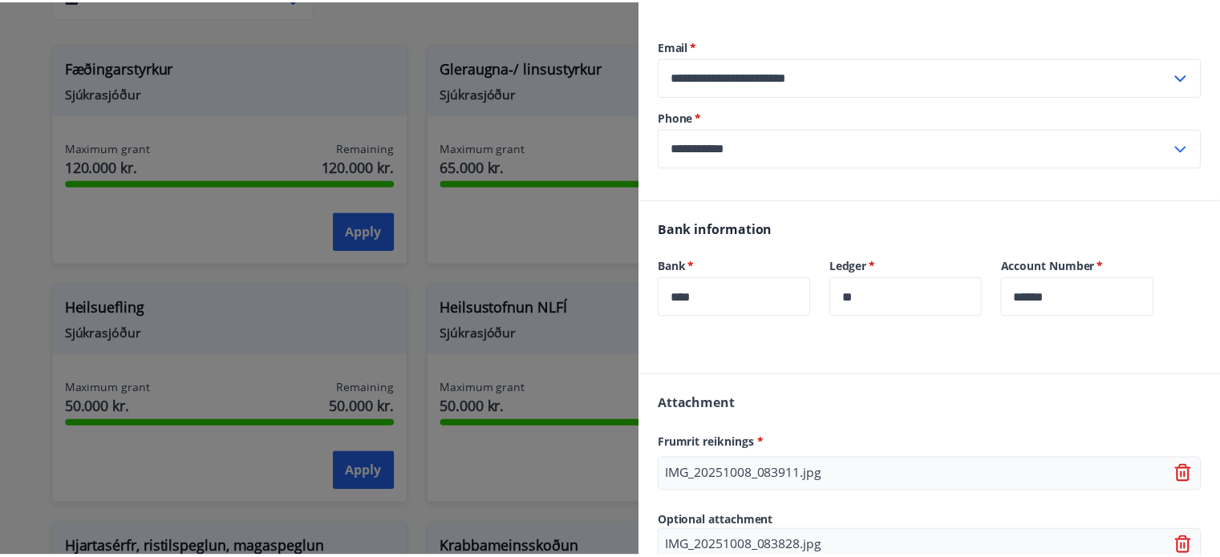
scroll to position [522, 0]
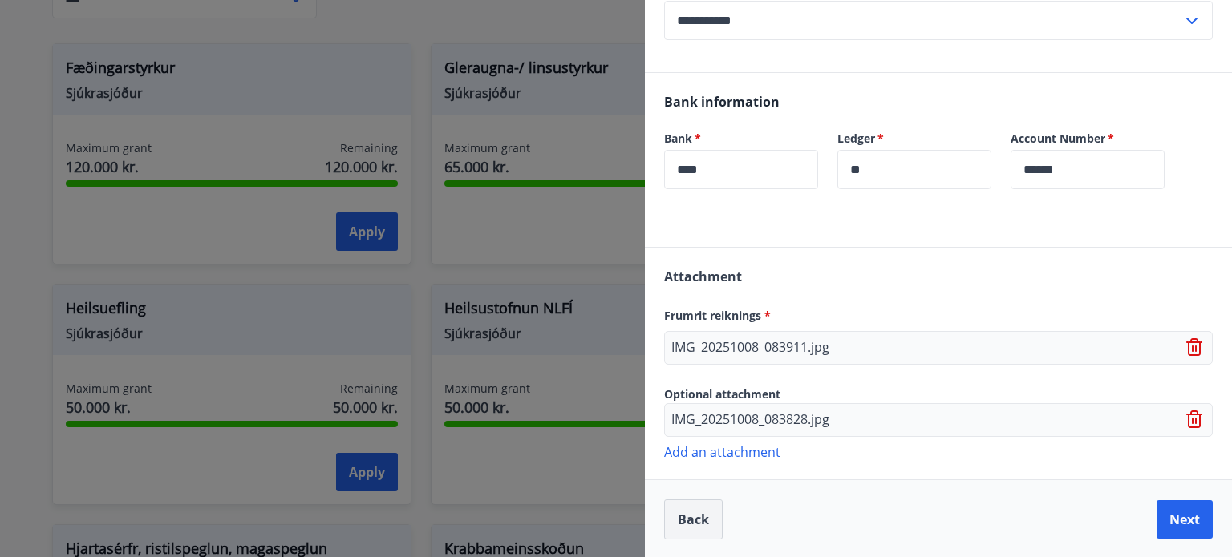
click at [699, 517] on button "Back" at bounding box center [693, 520] width 59 height 40
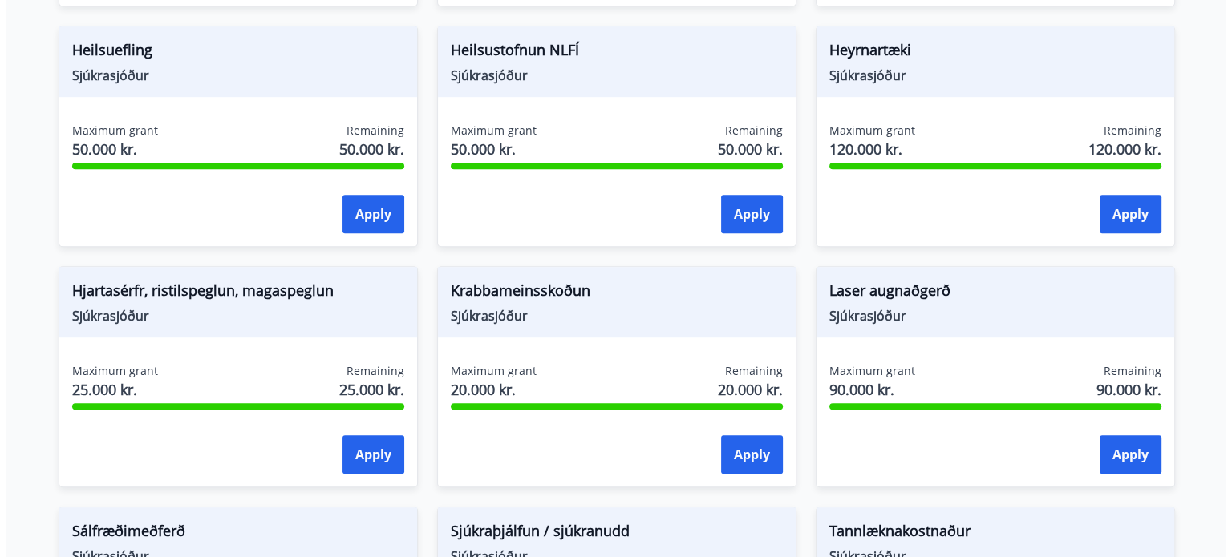
scroll to position [1003, 0]
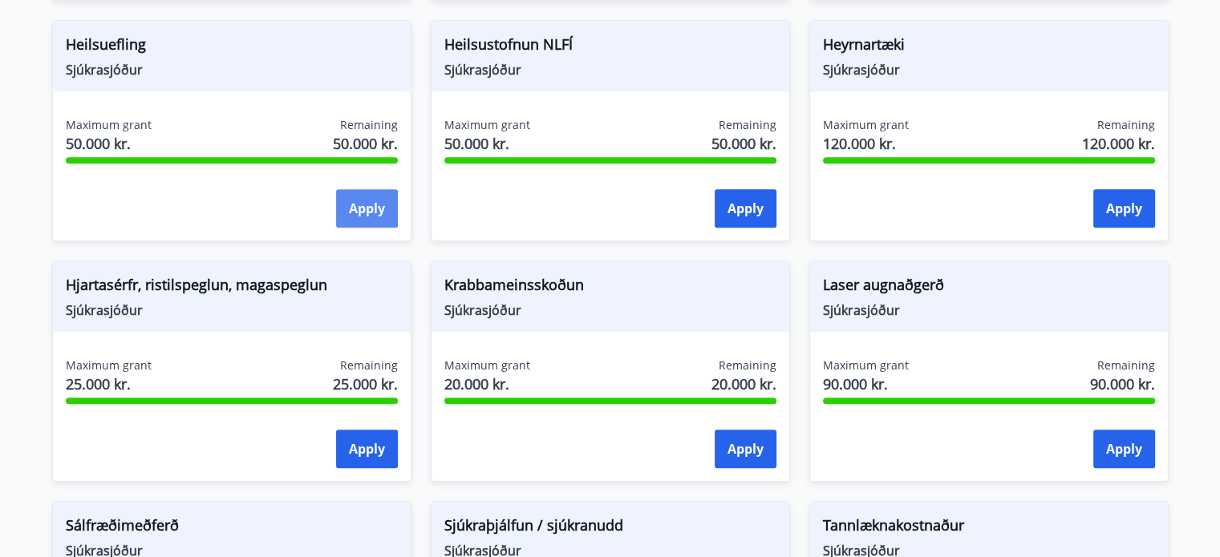
click at [375, 205] on button "Apply" at bounding box center [367, 208] width 62 height 38
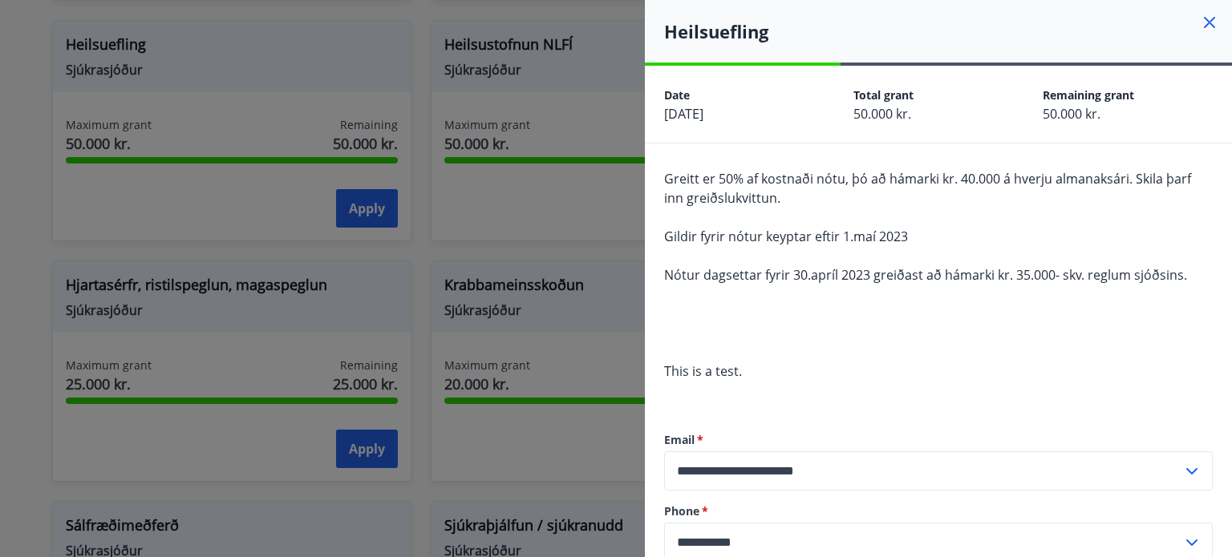
click at [1100, 99] on span "Remaining grant" at bounding box center [1088, 94] width 91 height 15
click at [871, 92] on span "Total grant" at bounding box center [883, 94] width 60 height 15
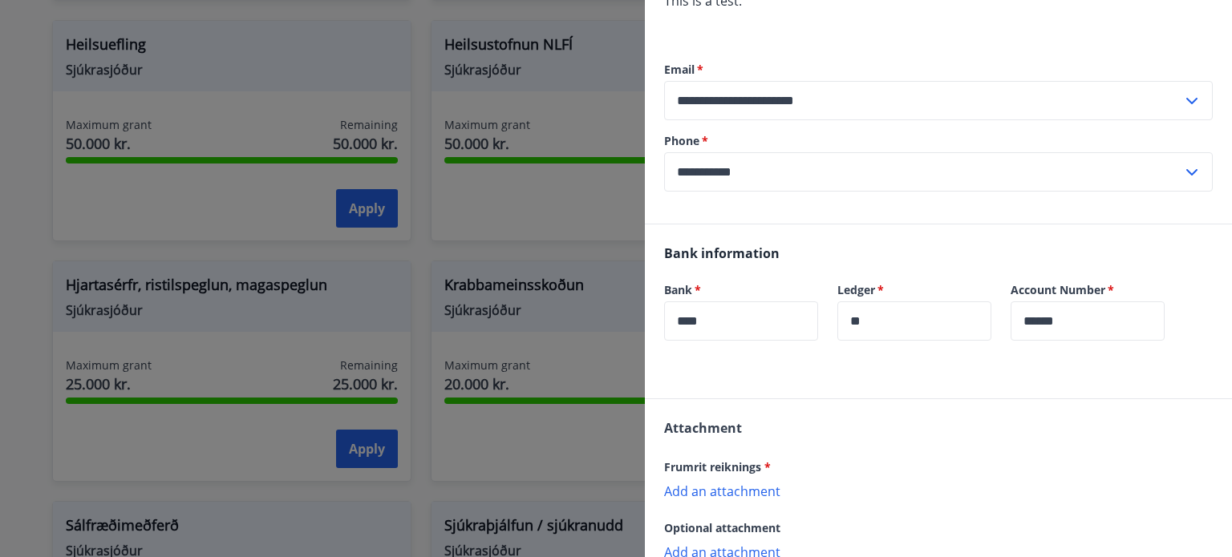
scroll to position [443, 0]
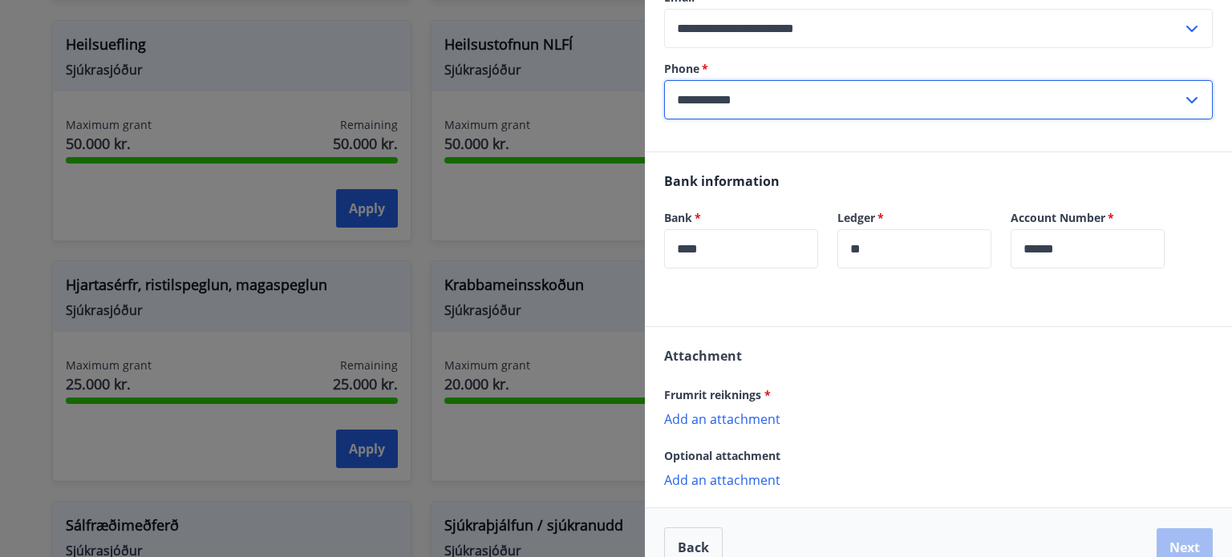
click at [690, 102] on input "**********" at bounding box center [923, 99] width 518 height 39
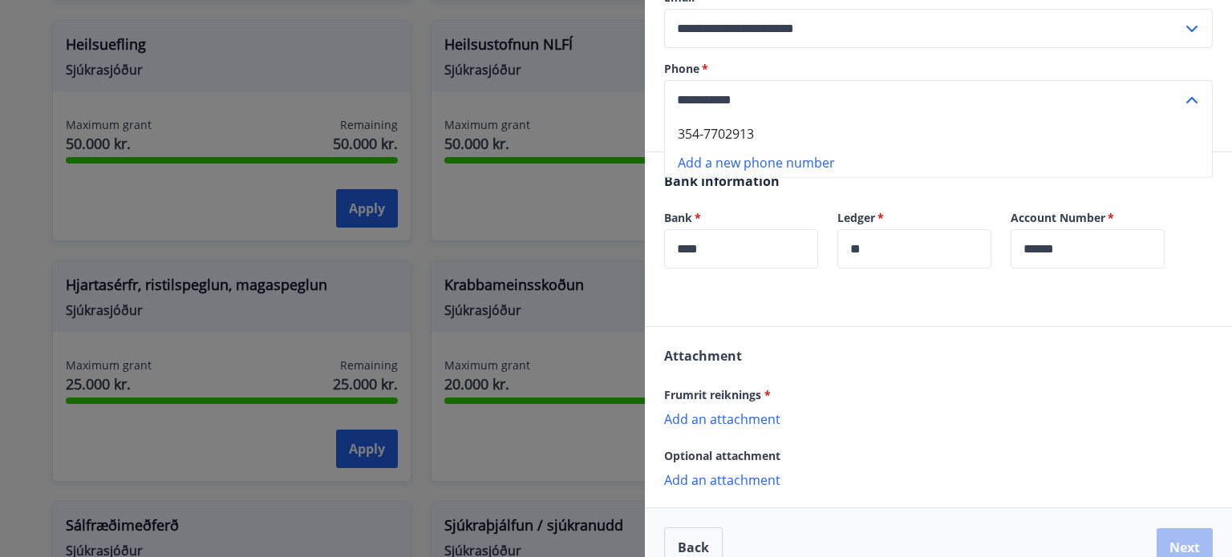
click at [677, 95] on input "**********" at bounding box center [923, 99] width 518 height 39
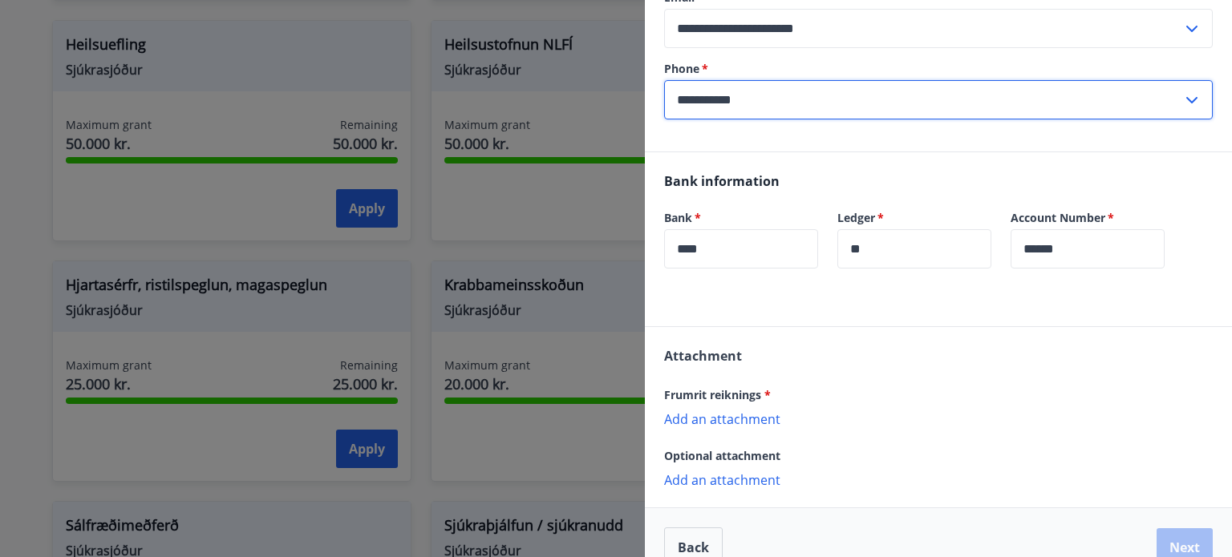
click at [703, 95] on input "**********" at bounding box center [923, 99] width 518 height 39
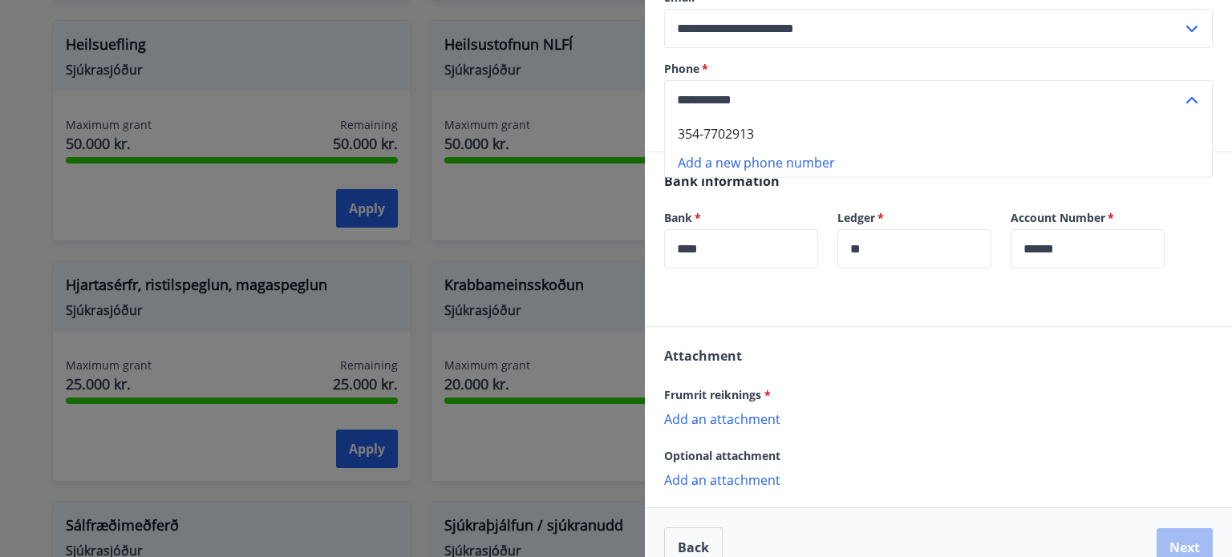
type input "**********"
click at [753, 160] on li "Add a new phone number" at bounding box center [938, 162] width 547 height 29
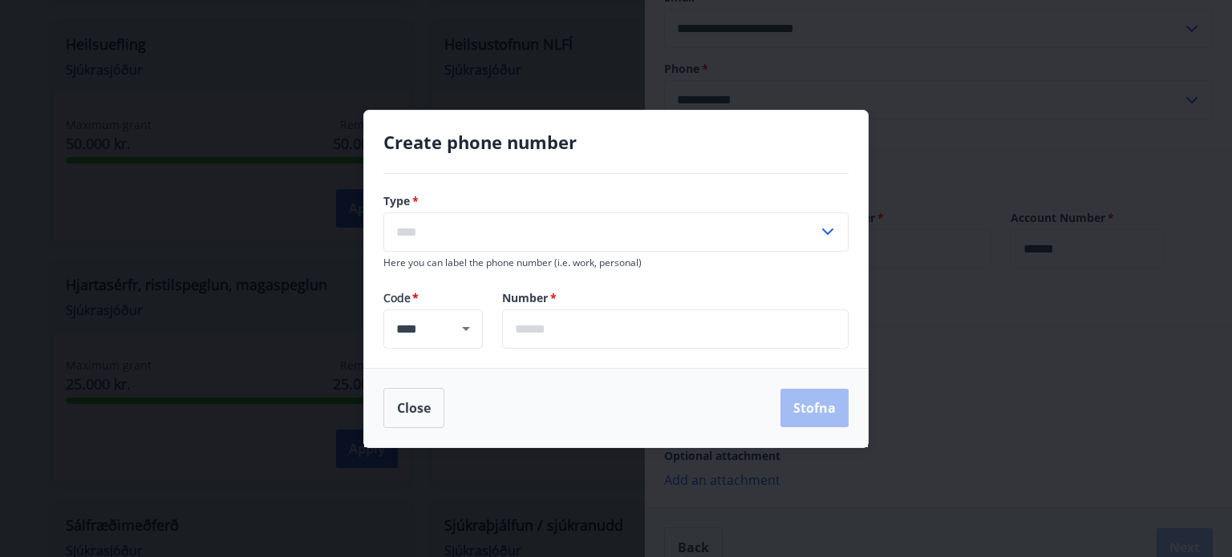
click at [826, 229] on icon at bounding box center [827, 231] width 19 height 19
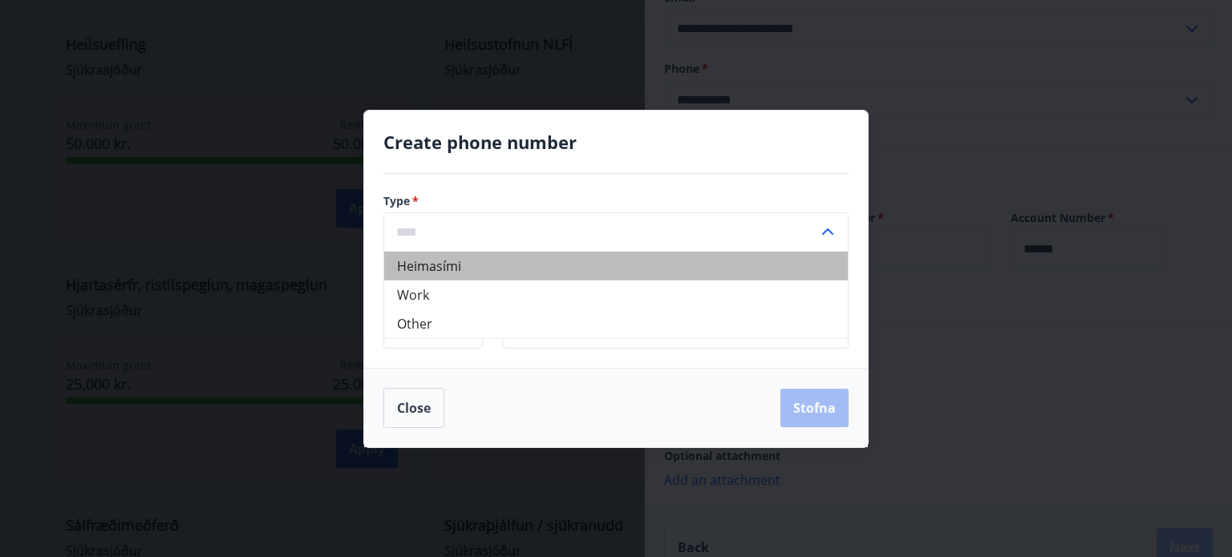
click at [512, 268] on li "Heimasími" at bounding box center [616, 265] width 464 height 29
type input "*********"
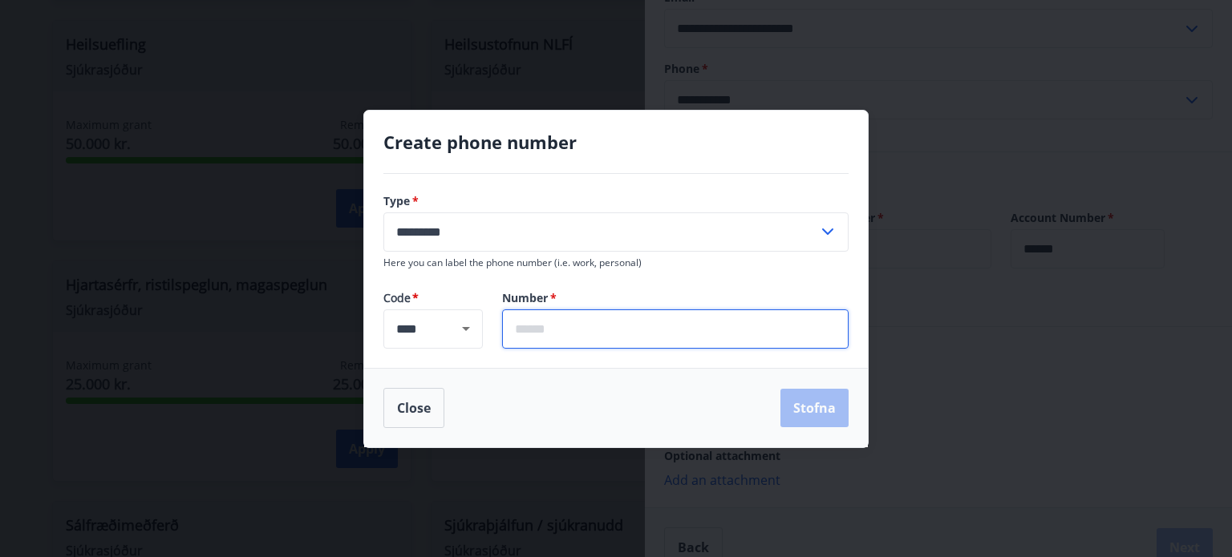
click at [569, 330] on input "text" at bounding box center [675, 329] width 346 height 39
type input "*******"
click at [802, 404] on button "Stofna" at bounding box center [814, 408] width 68 height 38
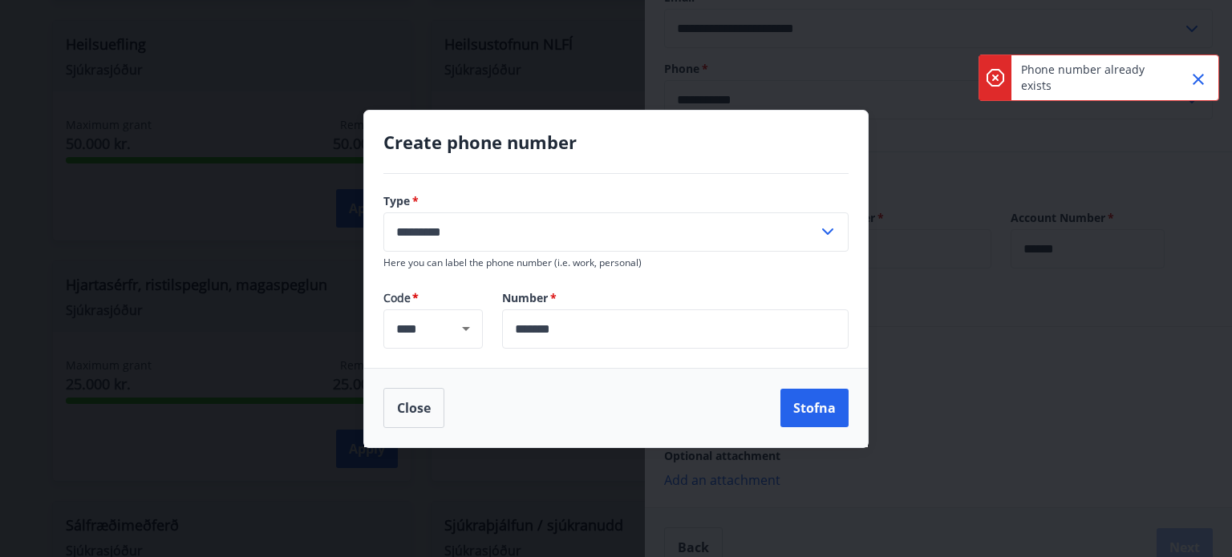
click at [1193, 83] on icon "Close" at bounding box center [1198, 79] width 11 height 11
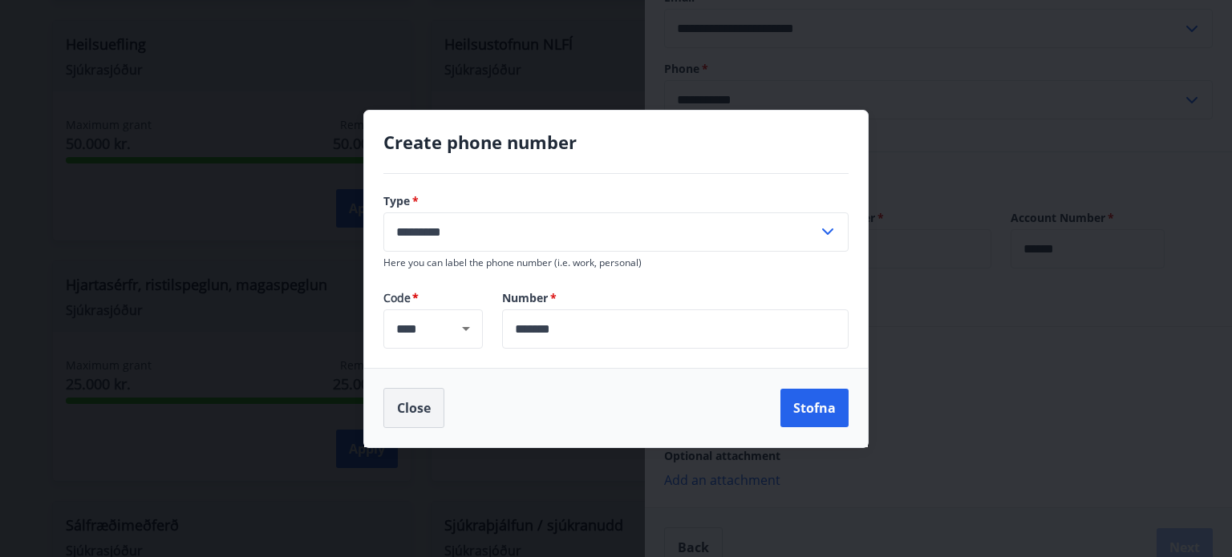
click at [411, 392] on button "Close" at bounding box center [413, 408] width 61 height 40
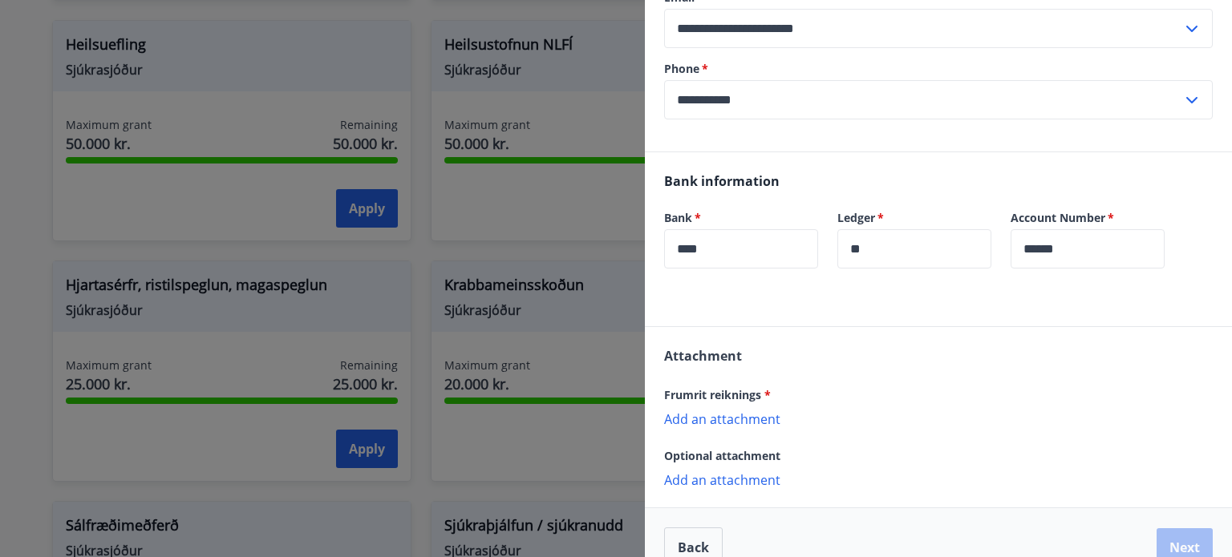
scroll to position [472, 0]
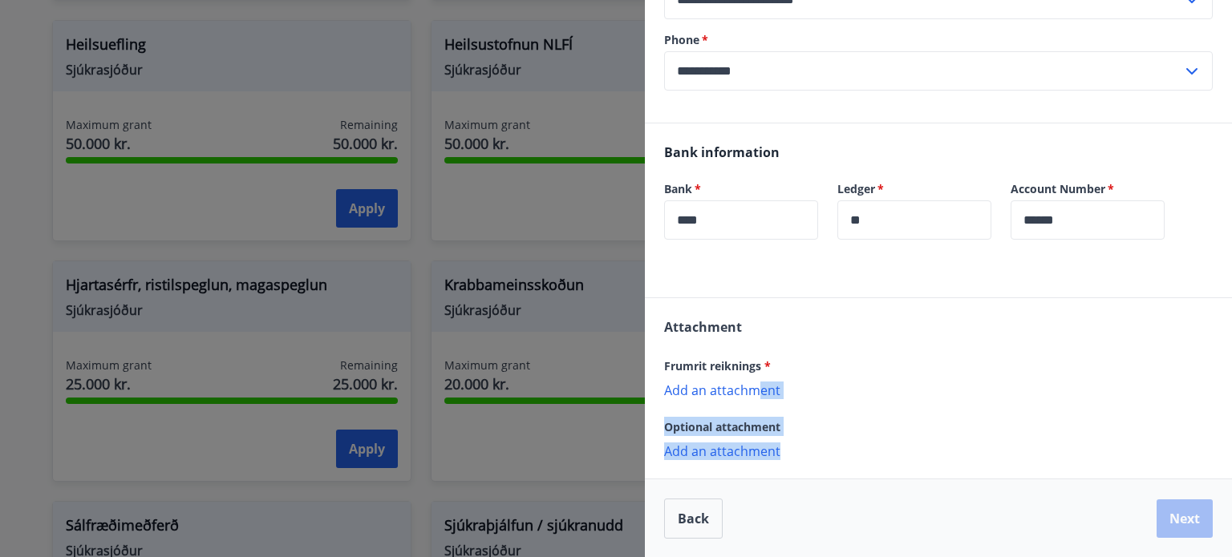
drag, startPoint x: 805, startPoint y: 468, endPoint x: 753, endPoint y: 372, distance: 109.5
click at [753, 372] on div "Attachment Frumrit reiknings * Add an attachment {error_attachment_undefined} O…" at bounding box center [938, 388] width 587 height 180
click at [872, 397] on p "Add an attachment" at bounding box center [938, 390] width 549 height 16
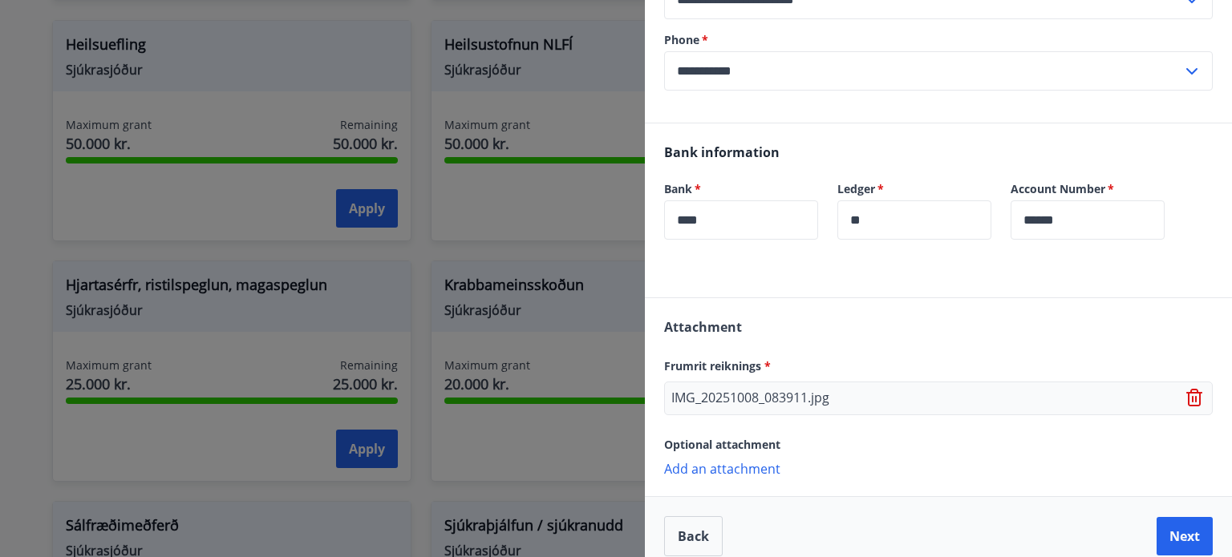
click at [748, 468] on p "Add an attachment" at bounding box center [938, 468] width 549 height 16
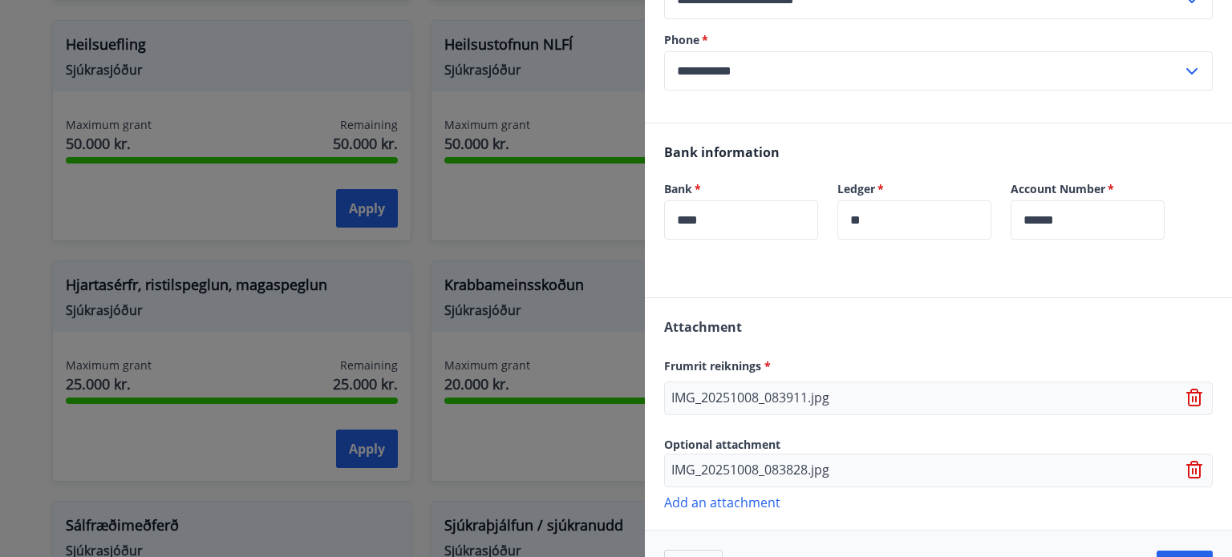
scroll to position [522, 0]
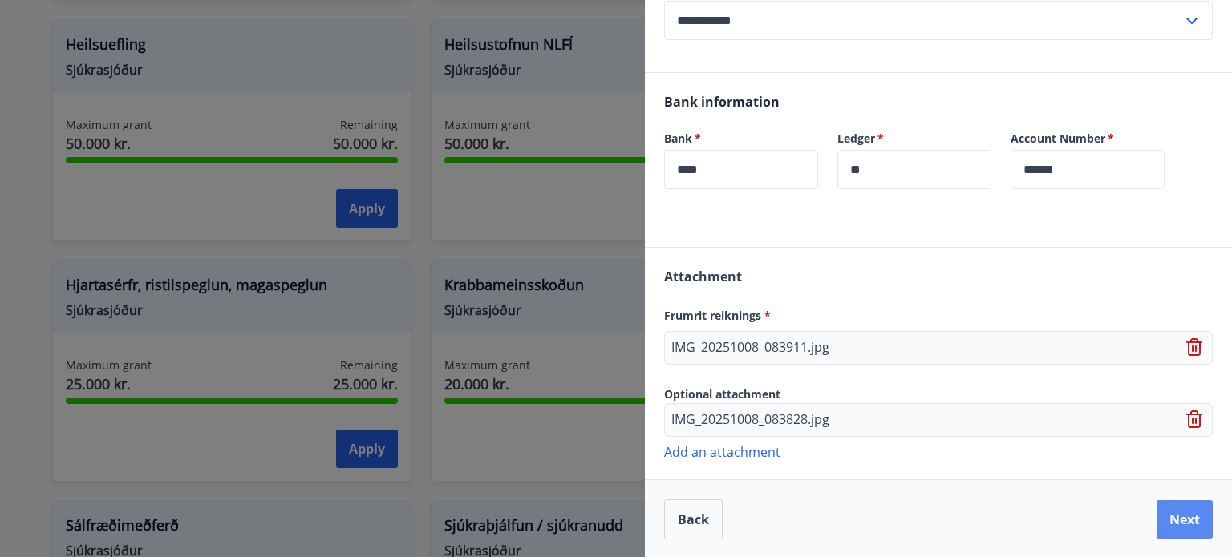
click at [1181, 517] on button "Next" at bounding box center [1185, 519] width 56 height 38
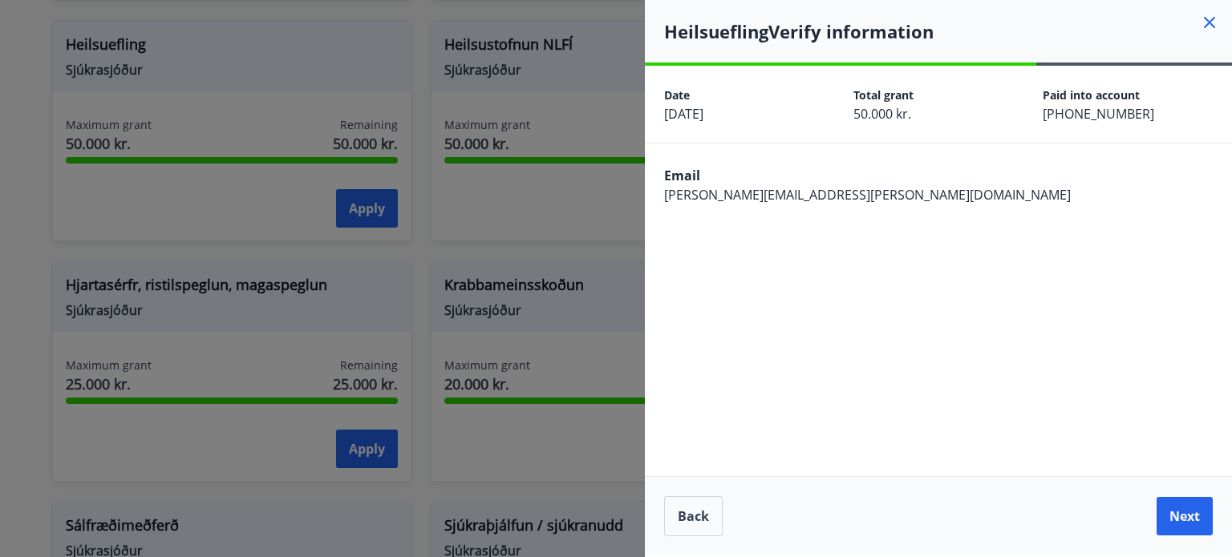
scroll to position [0, 0]
click at [1181, 517] on button "Next" at bounding box center [1185, 516] width 56 height 38
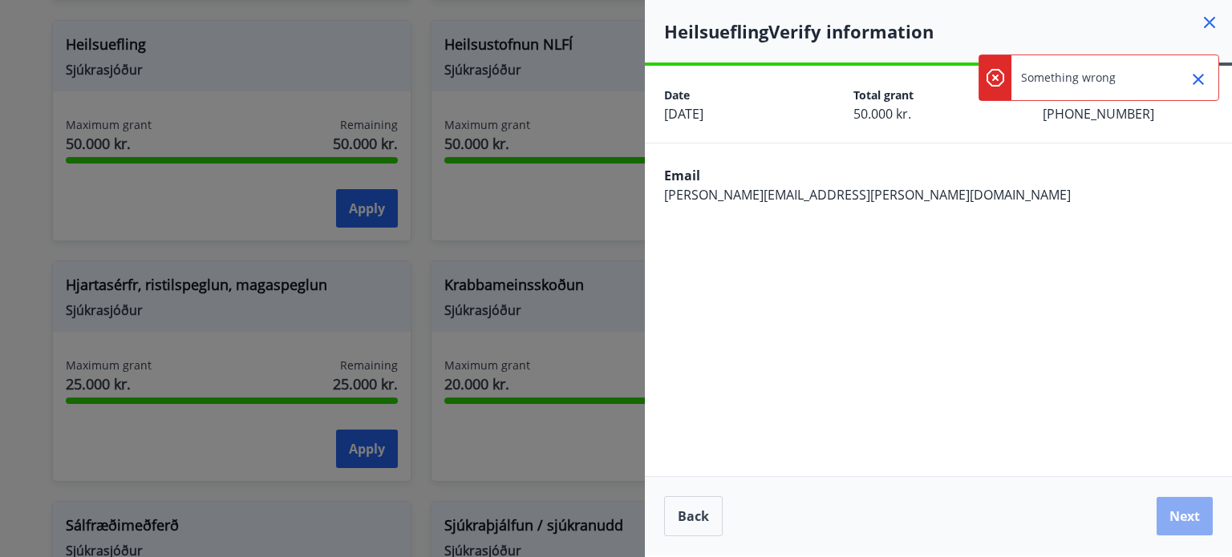
click at [1180, 515] on button "Next" at bounding box center [1185, 516] width 56 height 38
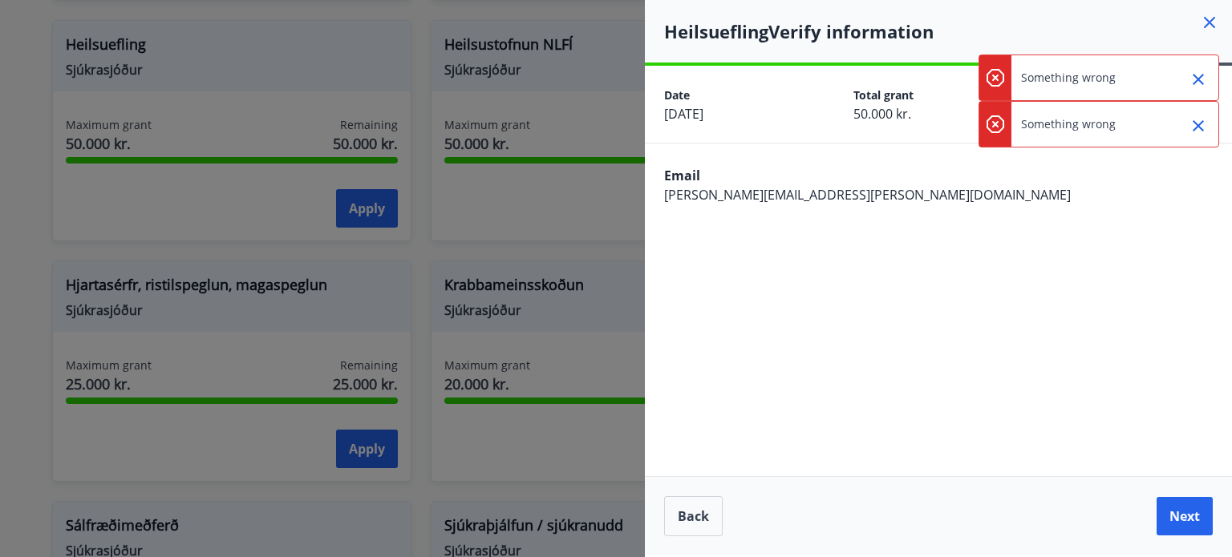
click at [994, 125] on icon at bounding box center [995, 124] width 6 height 6
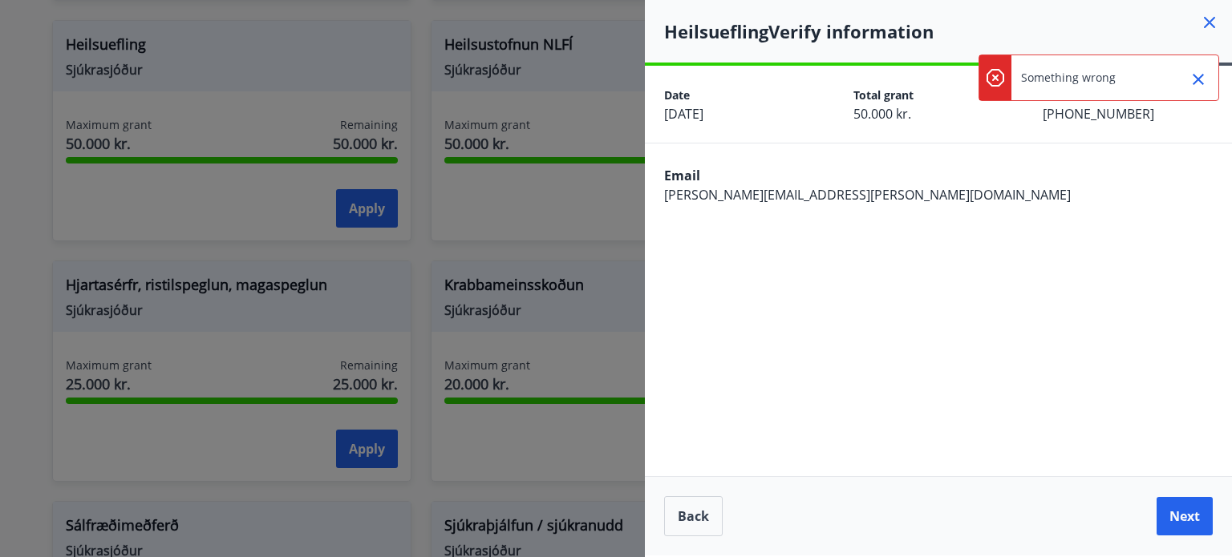
drag, startPoint x: 994, startPoint y: 125, endPoint x: 1011, endPoint y: 75, distance: 52.8
click at [1011, 75] on div "Something wrong" at bounding box center [1099, 78] width 241 height 47
drag, startPoint x: 1011, startPoint y: 75, endPoint x: 1035, endPoint y: 73, distance: 24.2
click at [1032, 73] on div "Something wrong" at bounding box center [1099, 78] width 241 height 47
click at [1039, 73] on p "Something wrong" at bounding box center [1068, 78] width 95 height 16
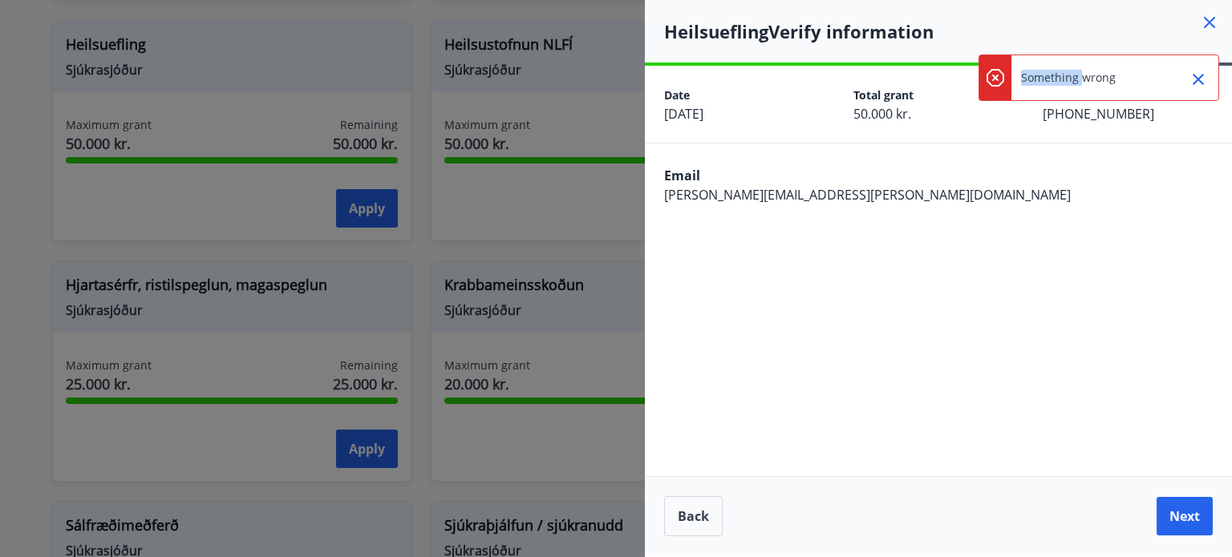
click at [1039, 73] on p "Something wrong" at bounding box center [1068, 78] width 95 height 16
click at [1005, 72] on div at bounding box center [995, 77] width 32 height 45
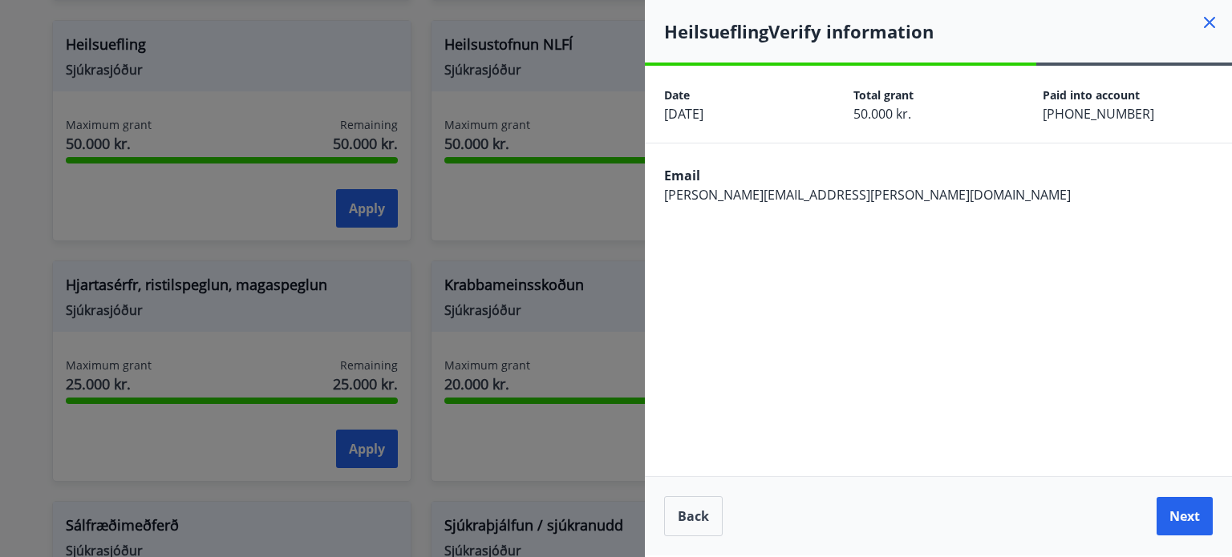
click at [1005, 72] on div "Date [DATE] Total grant 50.000 kr. Paid into account [PHONE_NUMBER]" at bounding box center [938, 104] width 587 height 77
click at [693, 515] on button "Back" at bounding box center [693, 516] width 59 height 40
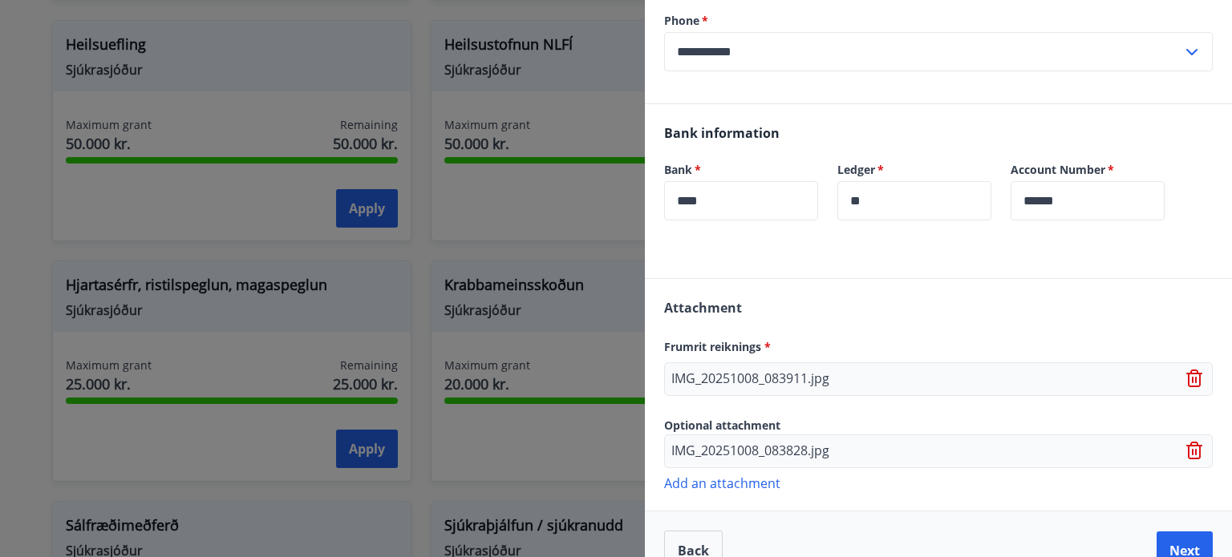
scroll to position [522, 0]
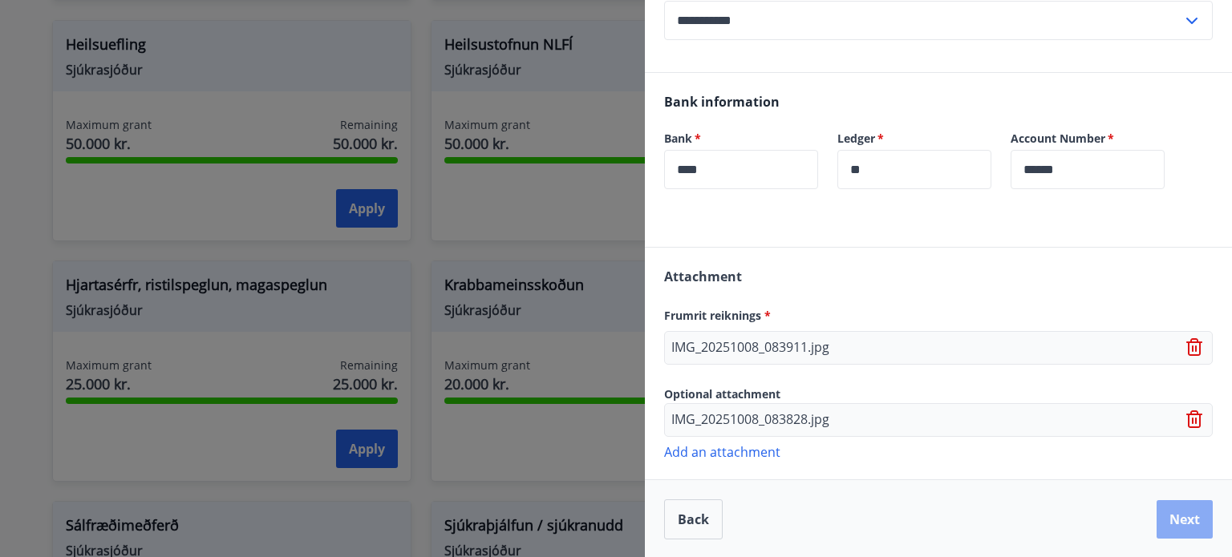
click at [1182, 514] on button "Next" at bounding box center [1185, 519] width 56 height 38
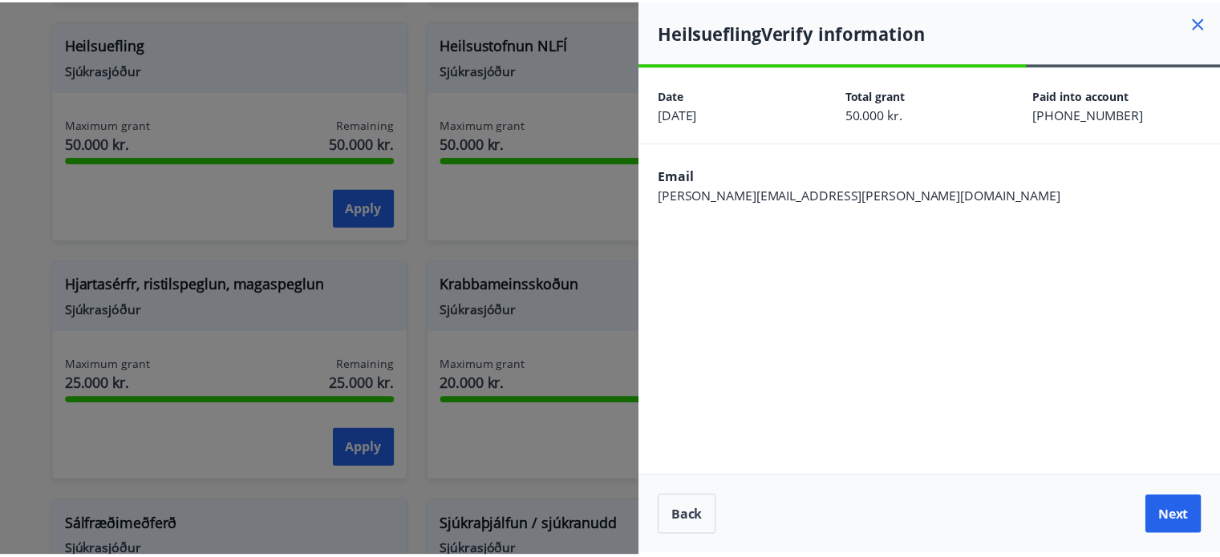
scroll to position [0, 0]
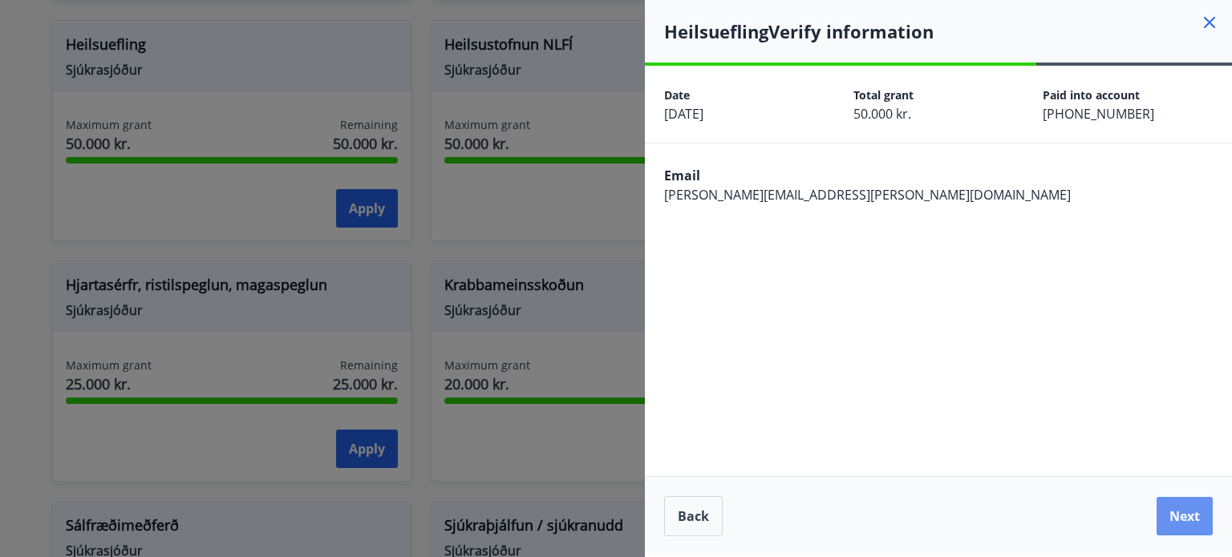
click at [1182, 514] on button "Next" at bounding box center [1185, 516] width 56 height 38
click at [1184, 517] on button "Next" at bounding box center [1185, 516] width 56 height 38
click at [1206, 21] on icon at bounding box center [1209, 22] width 11 height 11
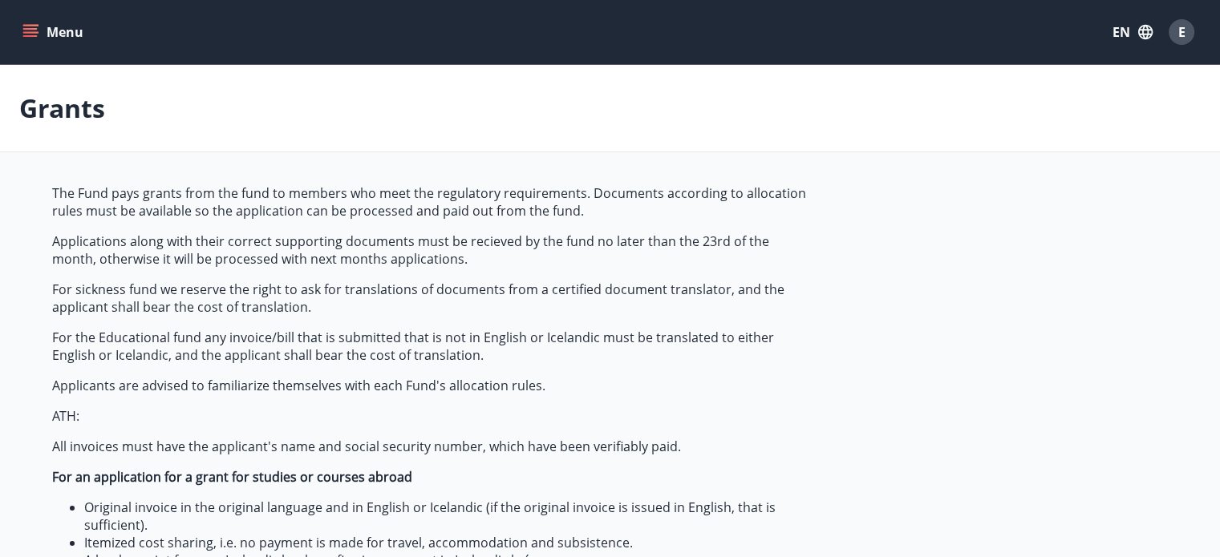
click at [30, 25] on icon "menu" at bounding box center [32, 26] width 18 height 2
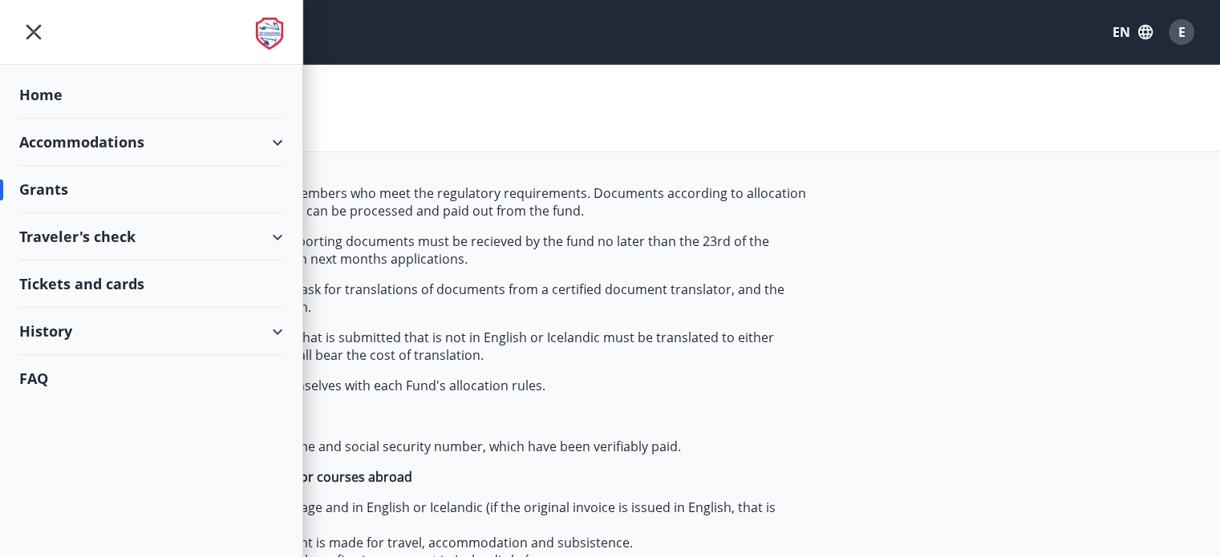
click at [282, 330] on div "History" at bounding box center [151, 331] width 264 height 47
click at [263, 138] on div "Accommodations" at bounding box center [151, 142] width 264 height 47
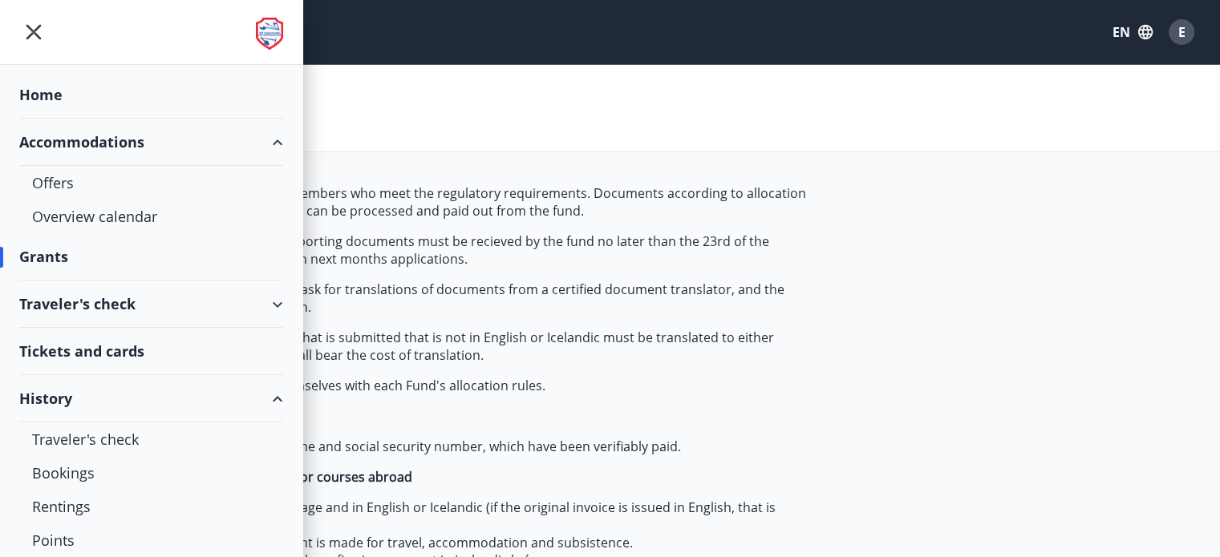
click at [55, 86] on div "Home" at bounding box center [151, 94] width 264 height 47
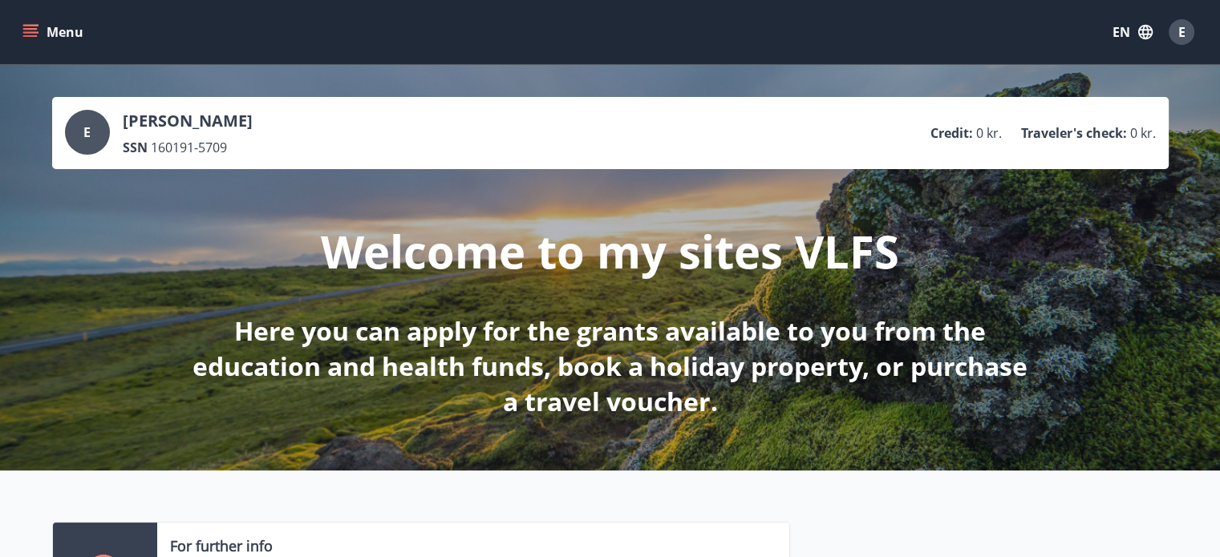
click at [30, 30] on icon "menu" at bounding box center [30, 32] width 16 height 16
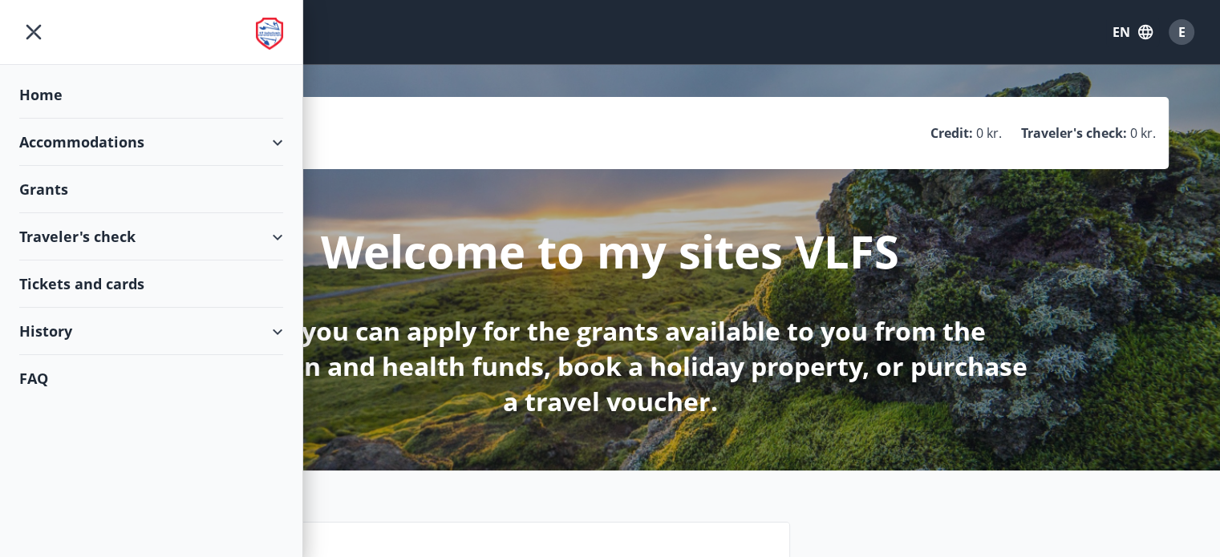
click at [278, 328] on div "History" at bounding box center [151, 331] width 264 height 47
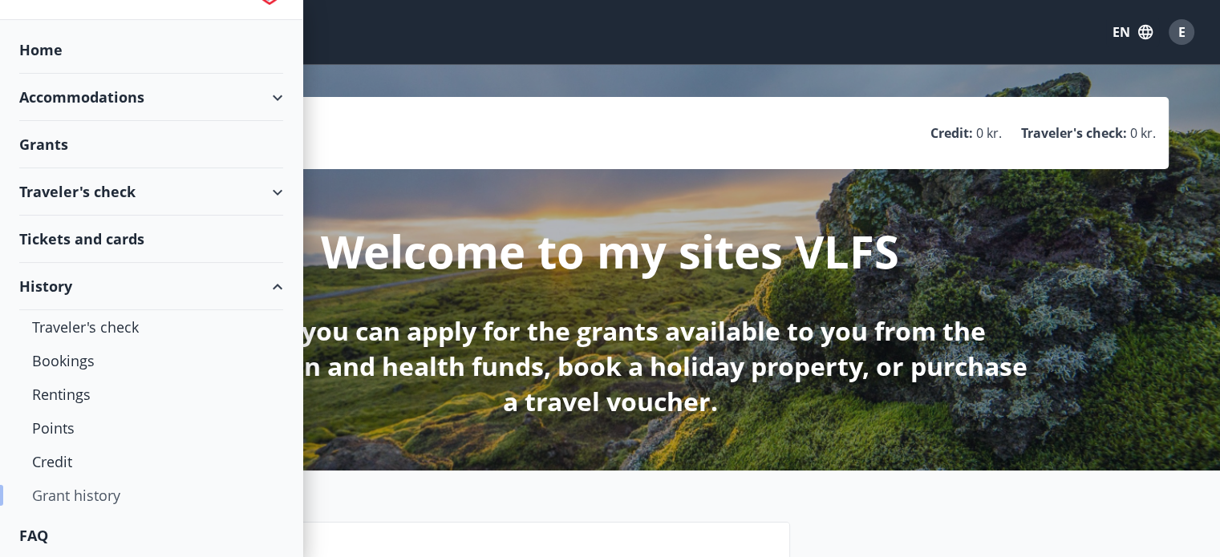
click at [82, 501] on div "Grant history" at bounding box center [151, 496] width 238 height 34
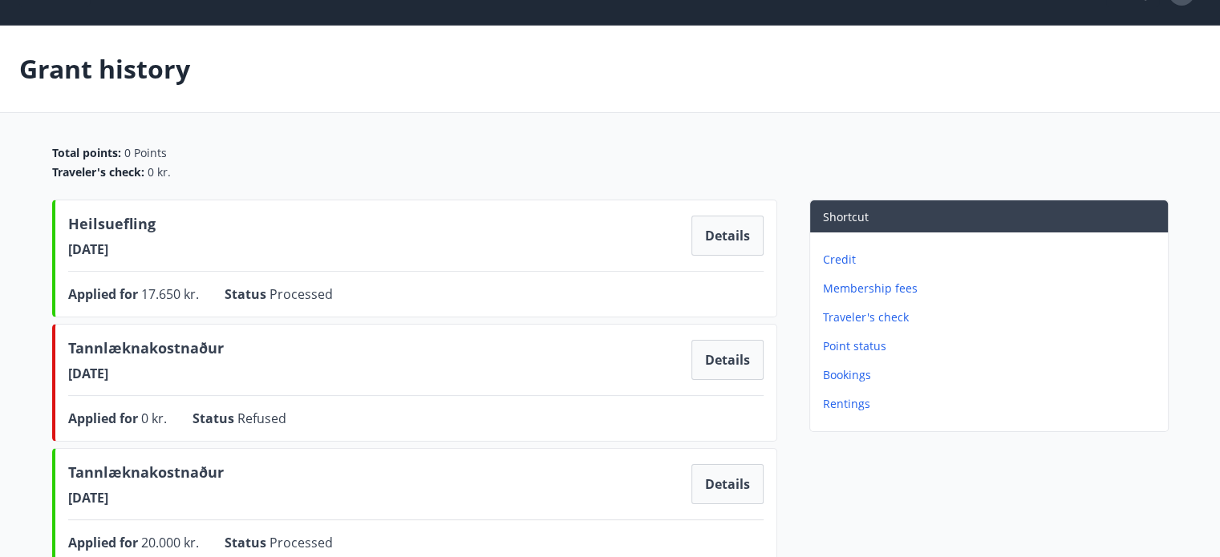
scroll to position [36, 0]
